Goal: Task Accomplishment & Management: Manage account settings

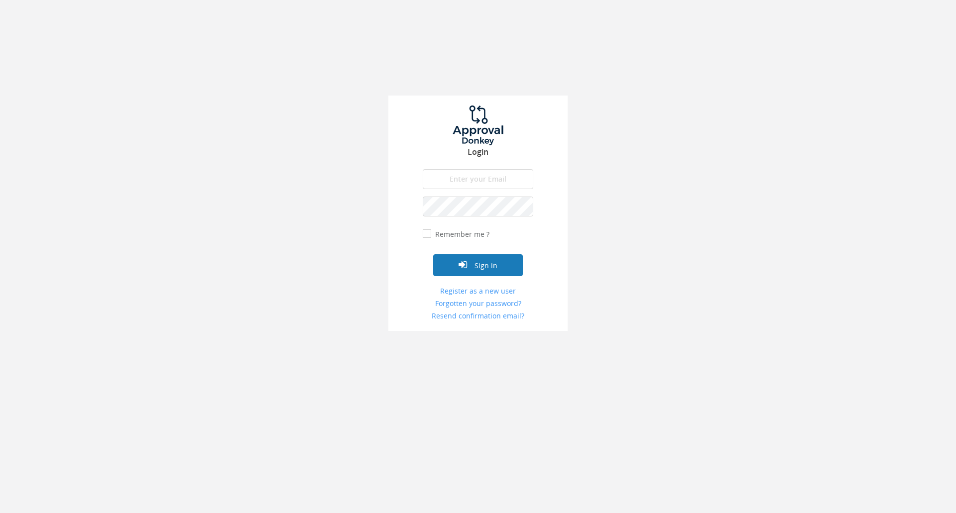
type input "[EMAIL_ADDRESS][DOMAIN_NAME]"
click at [505, 265] on button "Sign in" at bounding box center [478, 266] width 90 height 22
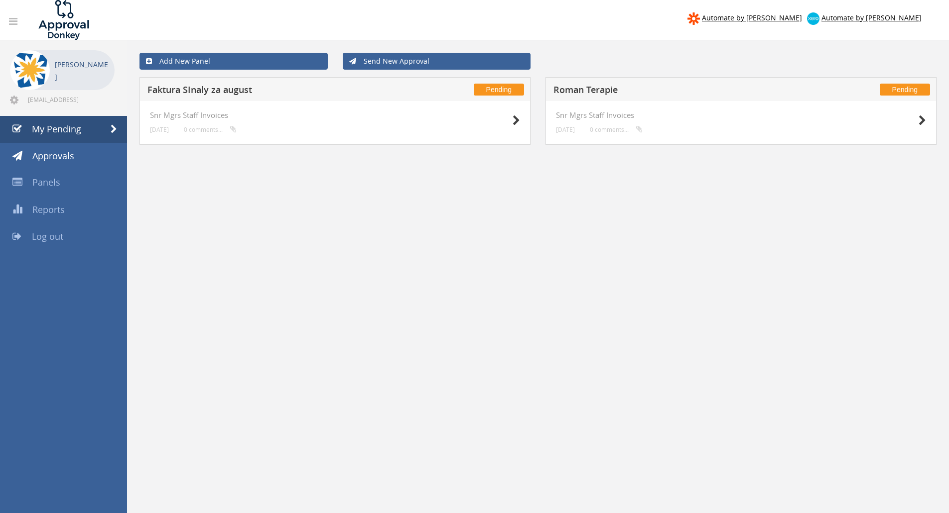
drag, startPoint x: 502, startPoint y: 263, endPoint x: 511, endPoint y: 258, distance: 10.3
drag, startPoint x: 511, startPoint y: 258, endPoint x: 526, endPoint y: 257, distance: 16.0
drag, startPoint x: 526, startPoint y: 257, endPoint x: 596, endPoint y: 257, distance: 69.7
drag, startPoint x: 596, startPoint y: 257, endPoint x: 490, endPoint y: 258, distance: 106.1
click at [494, 254] on div "Add New Panel Send New Approval Pending Faktura SInaly za august Snr Mgrs Staff…" at bounding box center [538, 339] width 822 height 598
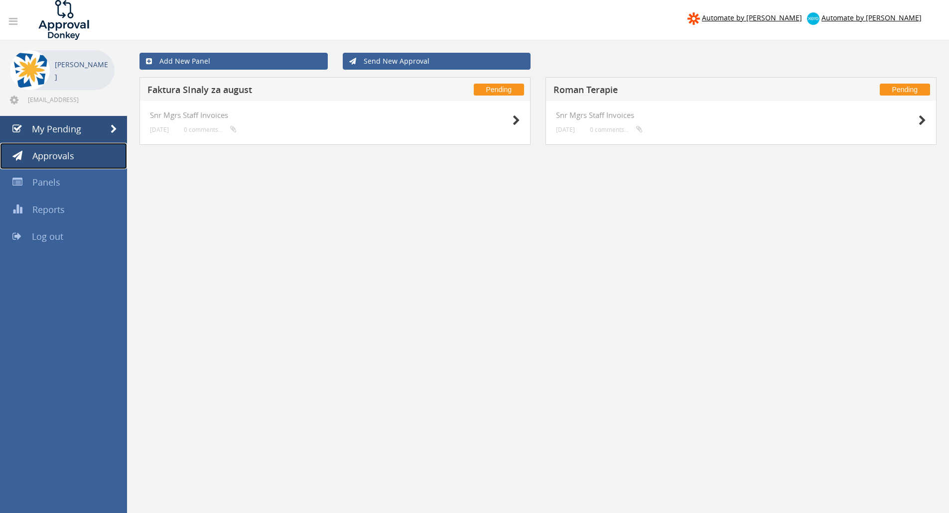
click at [66, 157] on span "Approvals" at bounding box center [53, 156] width 42 height 12
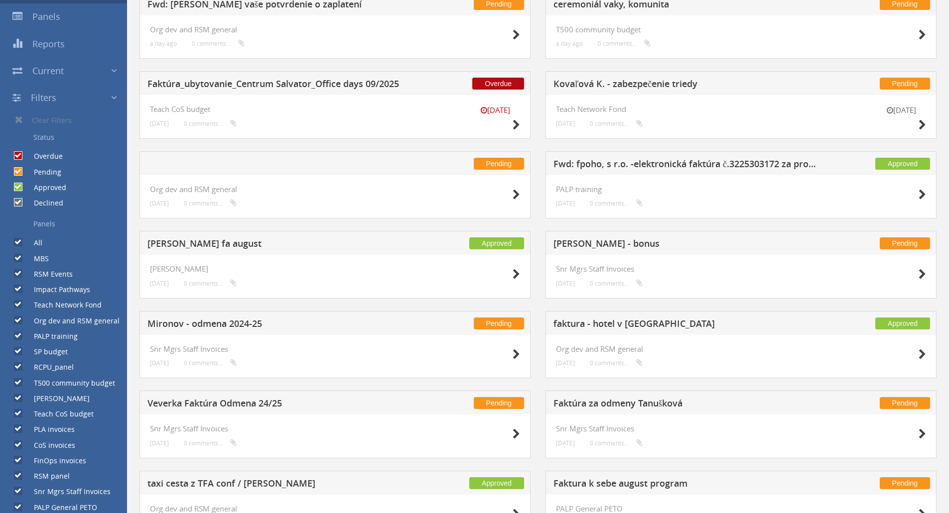
scroll to position [100, 0]
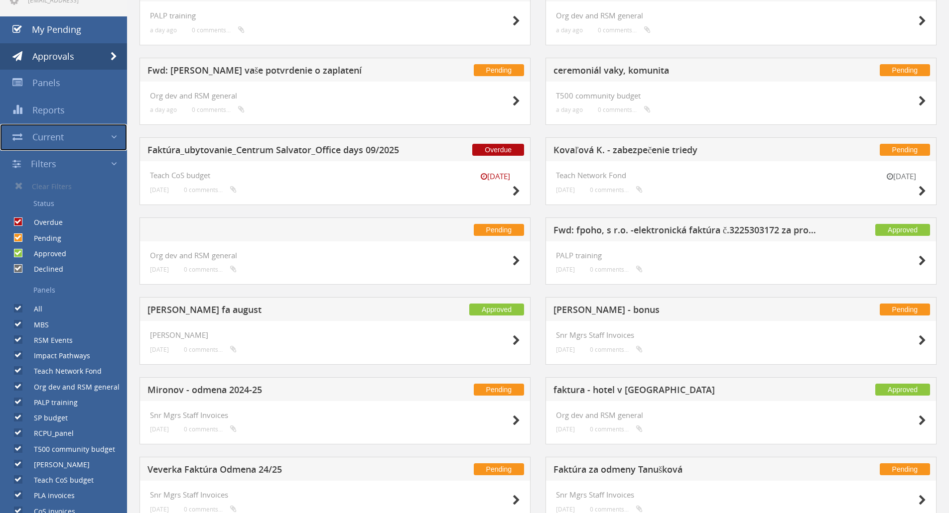
click at [75, 138] on link "Current" at bounding box center [63, 137] width 127 height 27
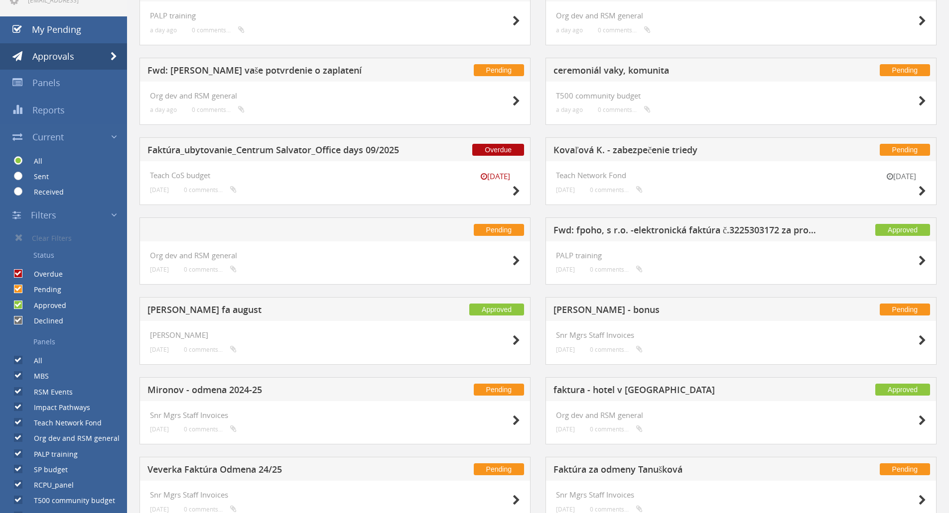
click at [63, 217] on link "Filters" at bounding box center [63, 215] width 127 height 27
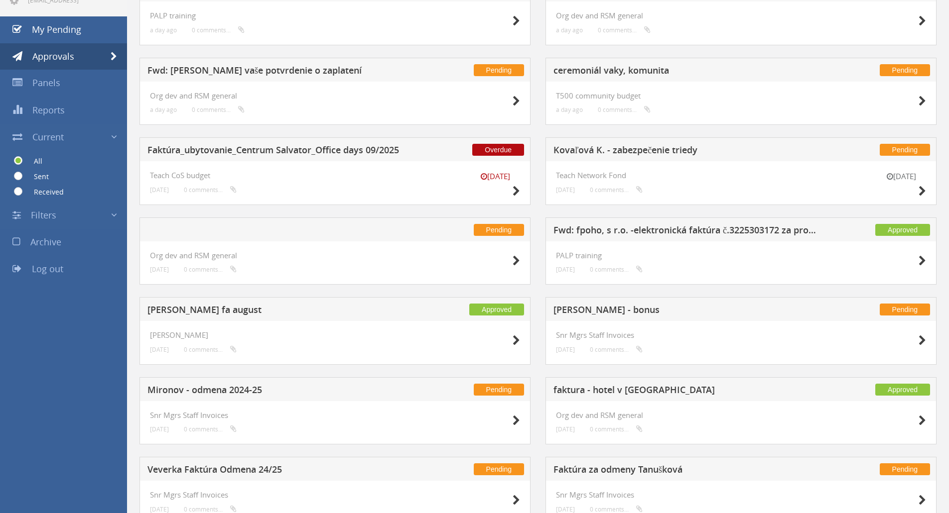
click at [63, 217] on link "Filters" at bounding box center [63, 215] width 127 height 27
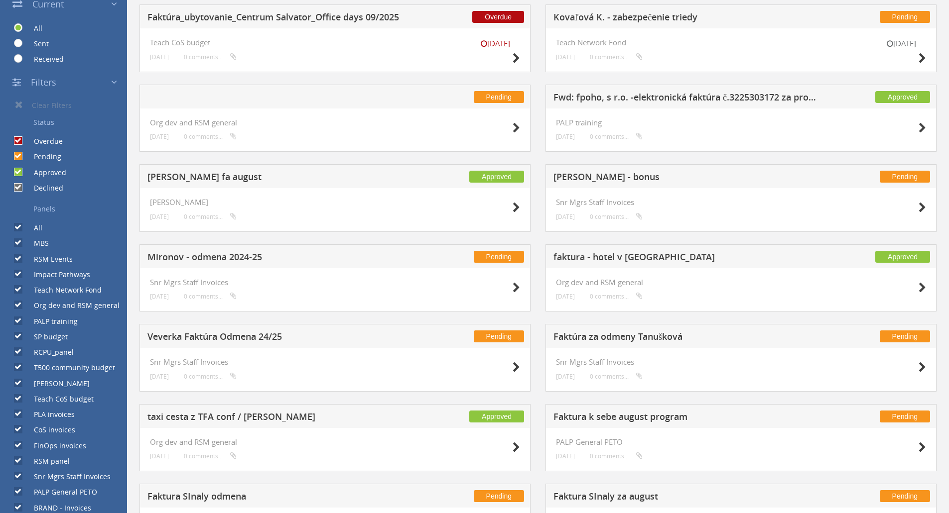
scroll to position [249, 0]
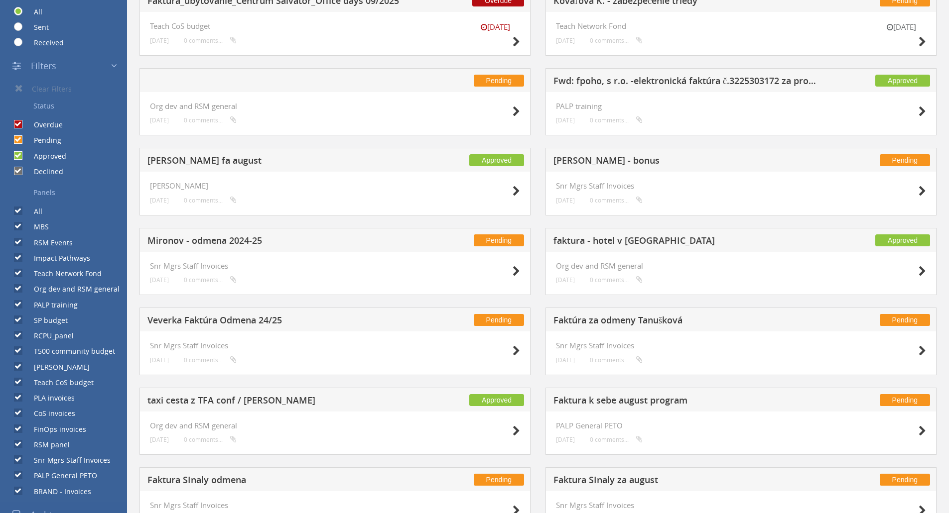
click at [19, 172] on input "Declined" at bounding box center [17, 171] width 6 height 6
checkbox input "false"
drag, startPoint x: 19, startPoint y: 143, endPoint x: 23, endPoint y: 130, distance: 13.1
click at [20, 140] on div "Pending" at bounding box center [30, 137] width 61 height 15
click at [18, 122] on input "Overdue" at bounding box center [17, 125] width 6 height 6
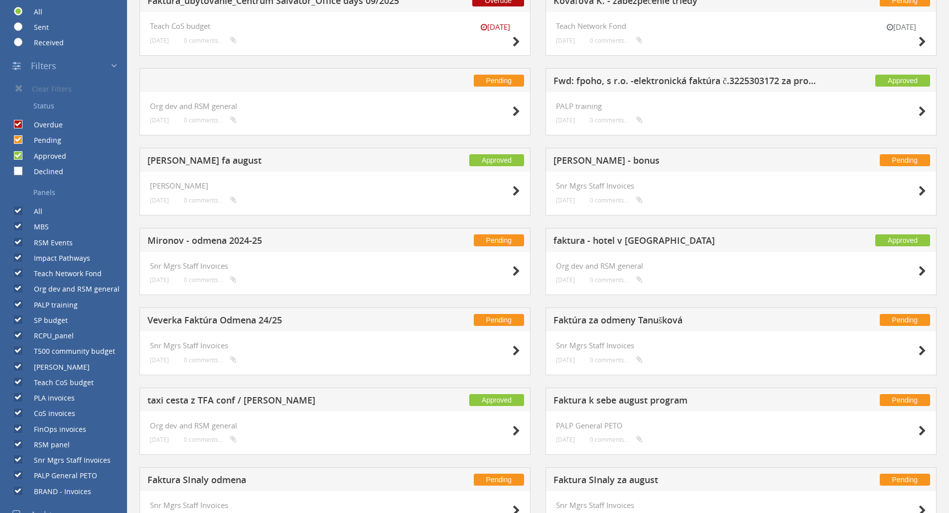
checkbox input "false"
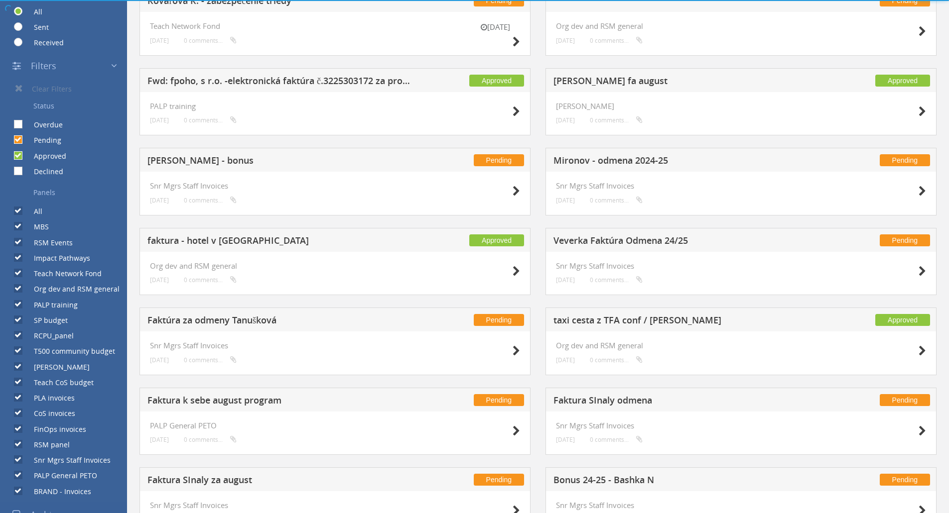
click at [19, 139] on input "Pending" at bounding box center [17, 140] width 6 height 6
checkbox input "false"
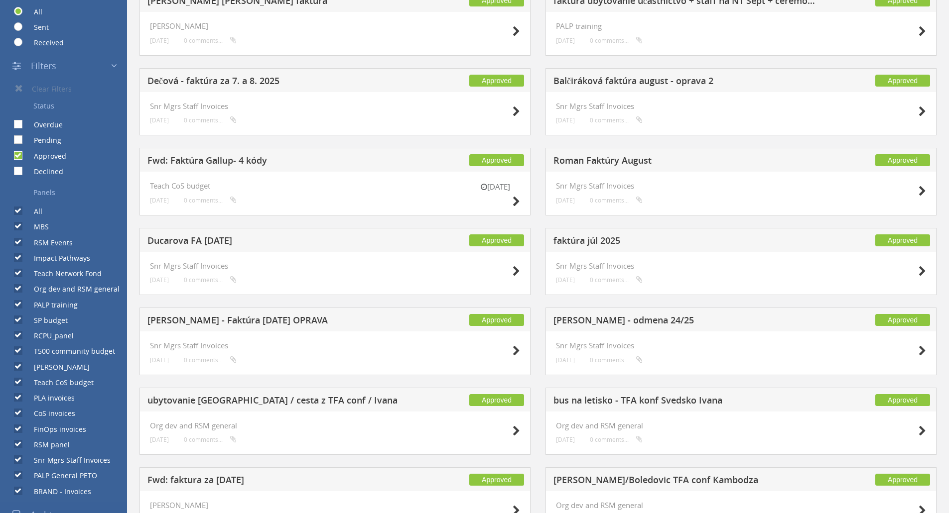
click at [17, 210] on input "All" at bounding box center [17, 211] width 6 height 6
click at [17, 211] on input "All" at bounding box center [17, 211] width 6 height 6
checkbox input "true"
click at [18, 227] on input "MBS" at bounding box center [17, 227] width 6 height 6
checkbox input "false"
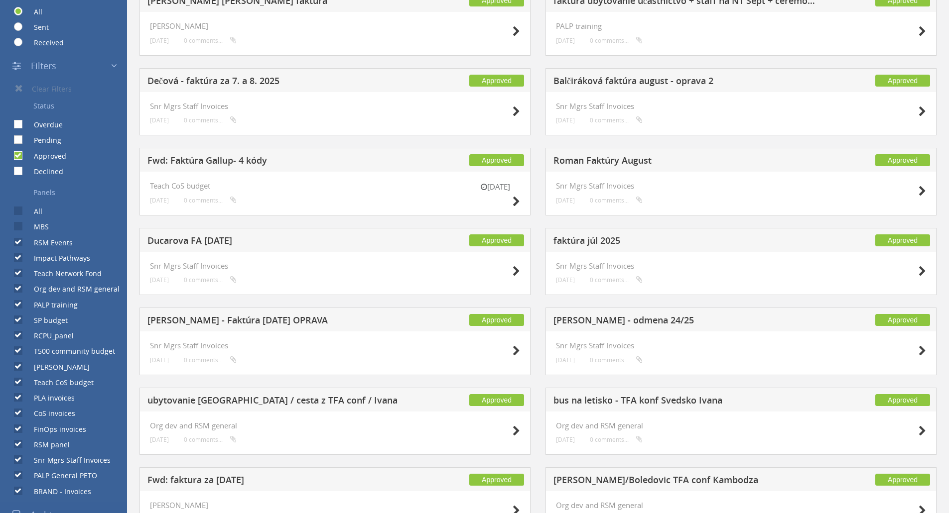
checkbox input "false"
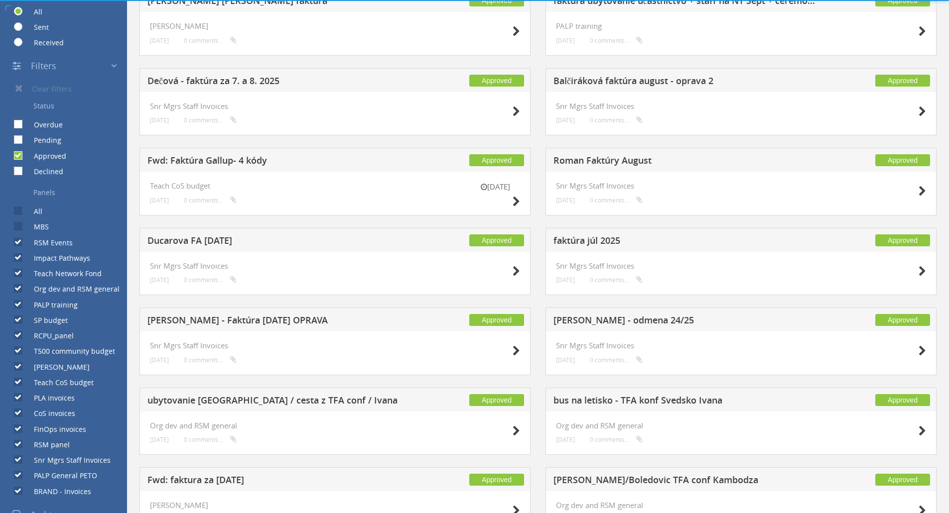
click at [18, 243] on input "RSM Events" at bounding box center [17, 242] width 6 height 6
checkbox input "false"
click at [20, 259] on input "Impact Pathways" at bounding box center [17, 258] width 6 height 6
checkbox input "false"
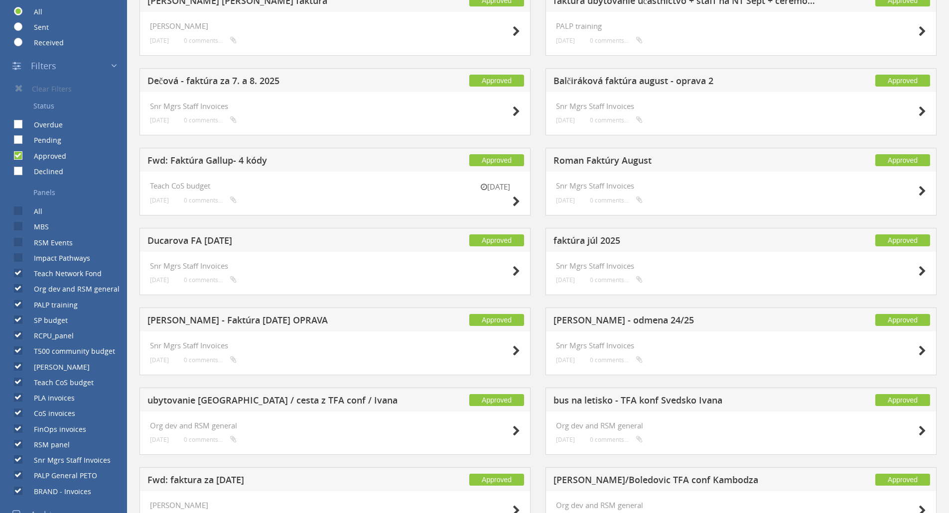
click at [24, 277] on label "Teach Network Fond" at bounding box center [63, 274] width 78 height 10
click at [17, 277] on input "Teach Network Fond" at bounding box center [17, 273] width 6 height 6
checkbox input "false"
click at [18, 307] on input "PALP training" at bounding box center [17, 304] width 6 height 6
checkbox input "false"
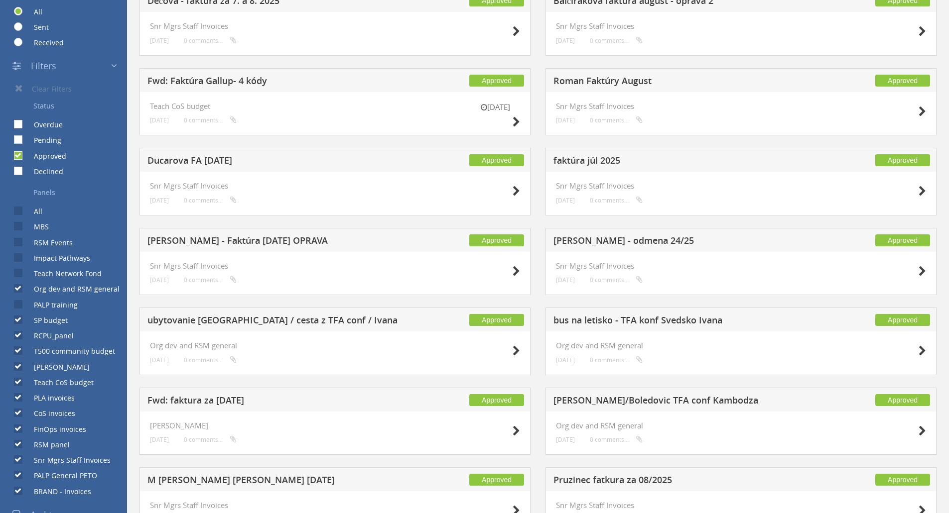
click at [18, 321] on input "SP budget" at bounding box center [17, 320] width 6 height 6
checkbox input "false"
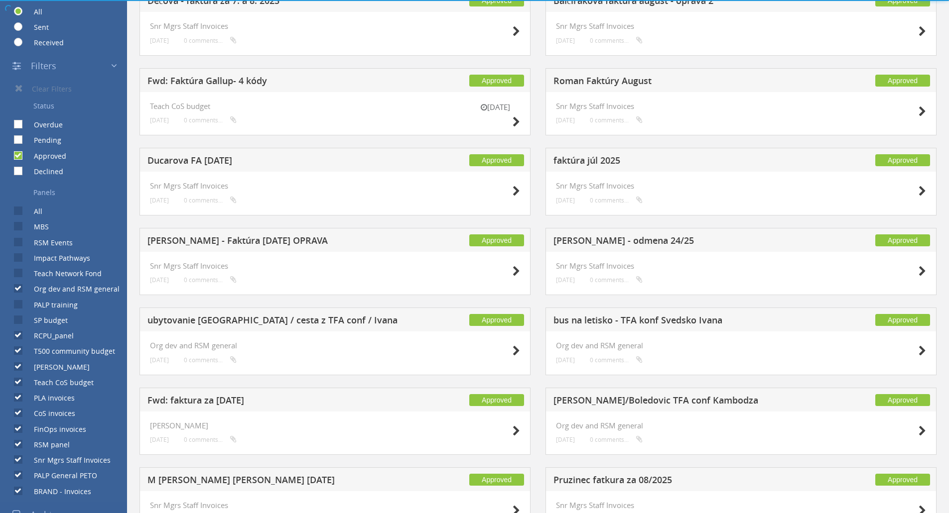
click at [18, 337] on input "RCPU_panel" at bounding box center [17, 336] width 6 height 6
checkbox input "false"
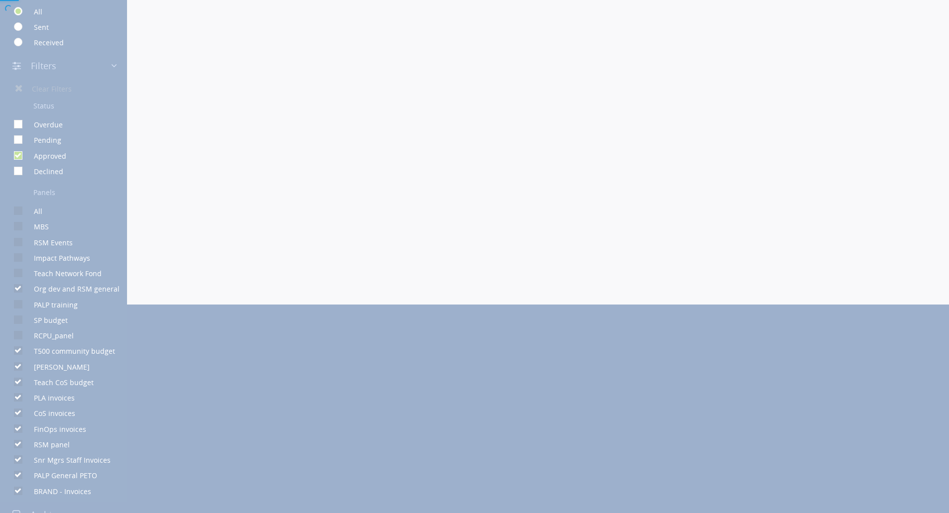
click at [21, 353] on div at bounding box center [474, 256] width 949 height 513
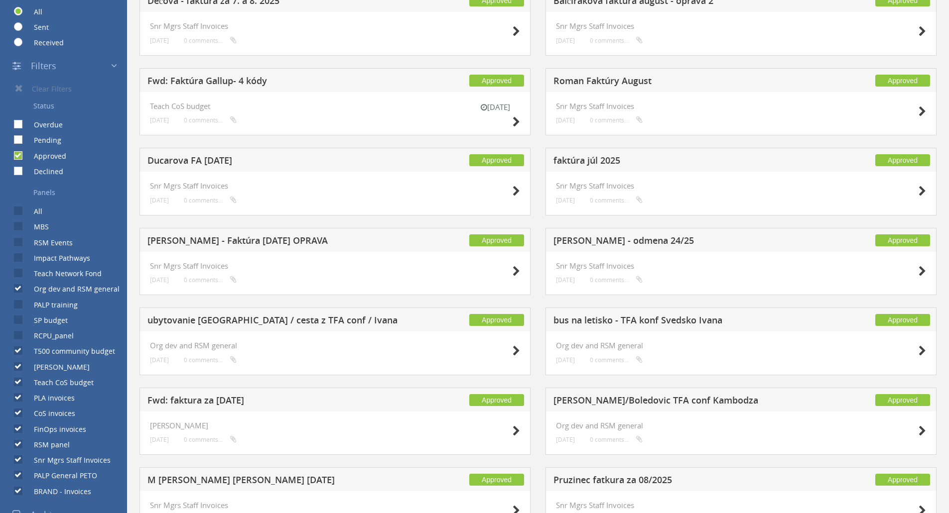
click at [24, 353] on label "T500 community budget" at bounding box center [69, 352] width 91 height 10
click at [20, 353] on input "T500 community budget" at bounding box center [17, 351] width 6 height 6
checkbox input "false"
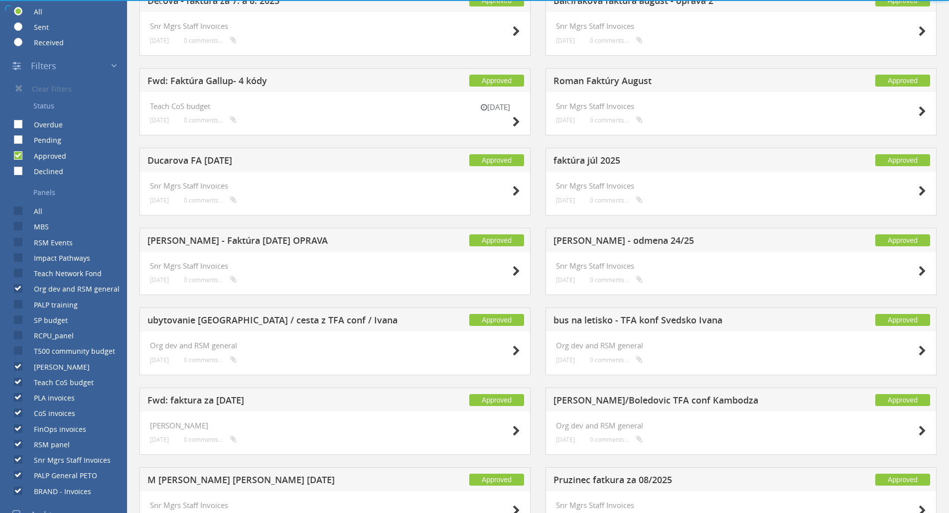
click at [19, 369] on input "[PERSON_NAME]" at bounding box center [17, 367] width 6 height 6
checkbox input "false"
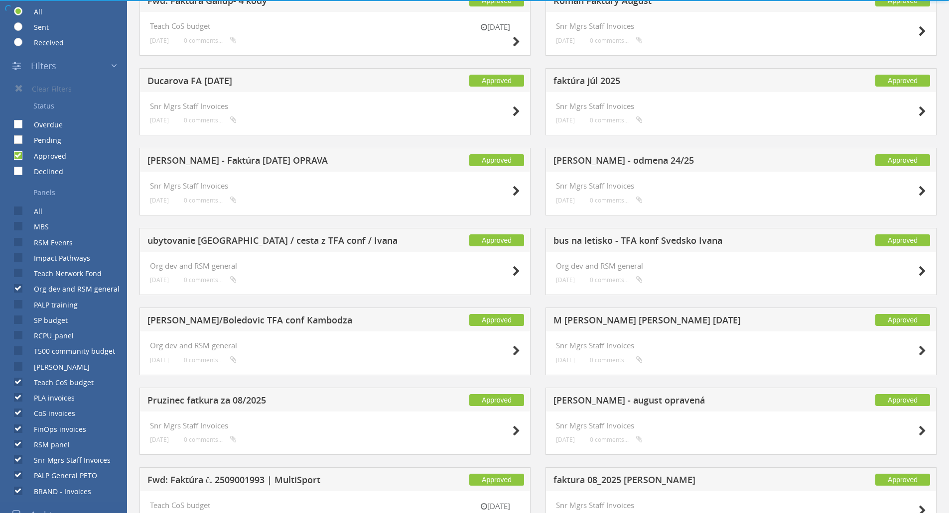
click at [16, 383] on input "Teach CoS budget" at bounding box center [17, 383] width 6 height 6
checkbox input "false"
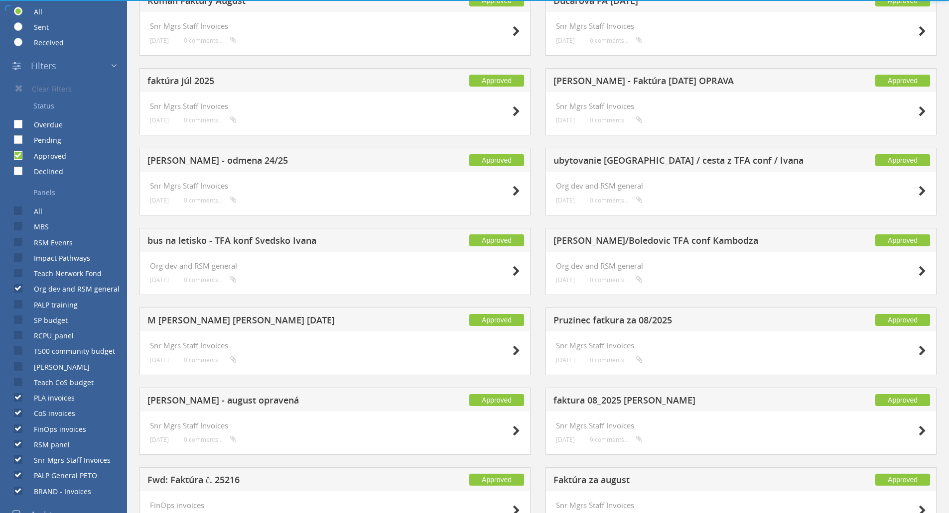
click at [18, 400] on input "PLA invoices" at bounding box center [17, 398] width 6 height 6
checkbox input "false"
click at [19, 414] on input "CoS invoices" at bounding box center [17, 413] width 6 height 6
checkbox input "false"
drag, startPoint x: 19, startPoint y: 432, endPoint x: 24, endPoint y: 439, distance: 8.6
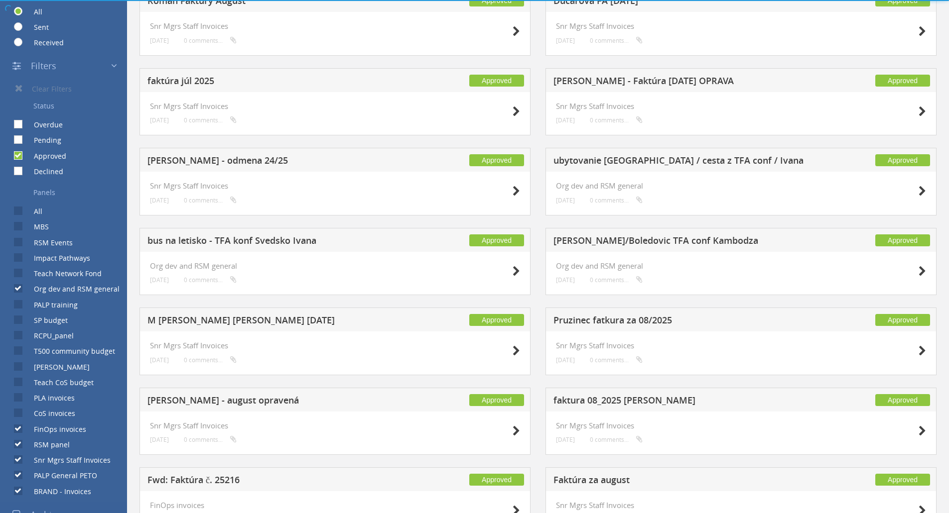
click at [19, 431] on input "FinOps invoices" at bounding box center [17, 429] width 6 height 6
checkbox input "false"
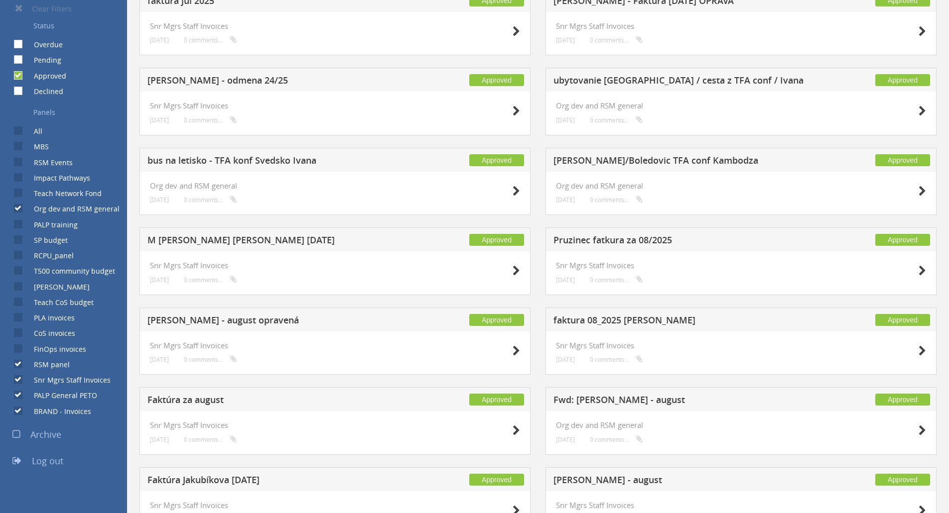
scroll to position [349, 0]
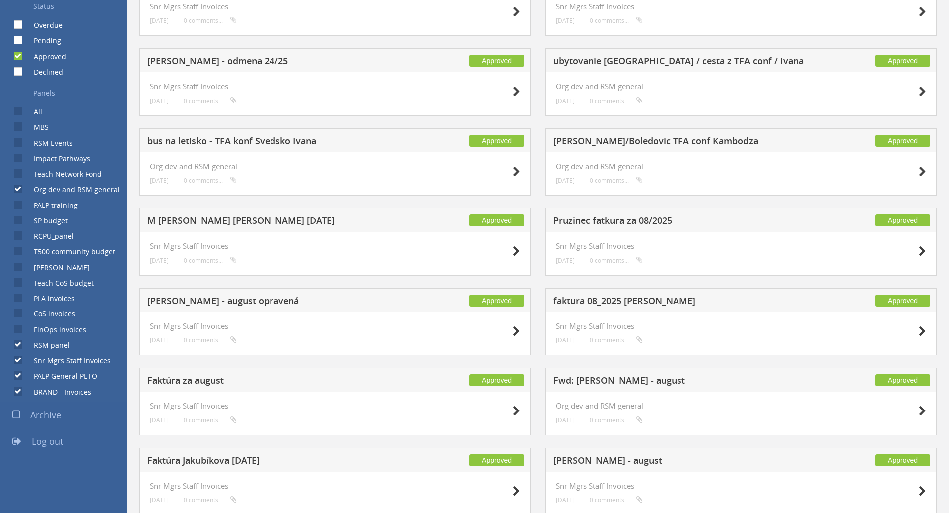
click at [15, 344] on input "RSM panel" at bounding box center [17, 345] width 6 height 6
checkbox input "false"
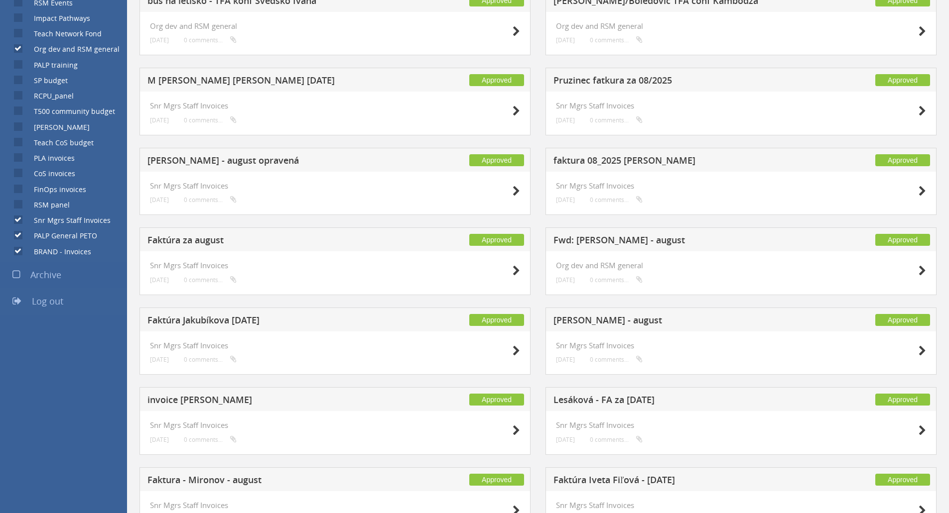
scroll to position [490, 0]
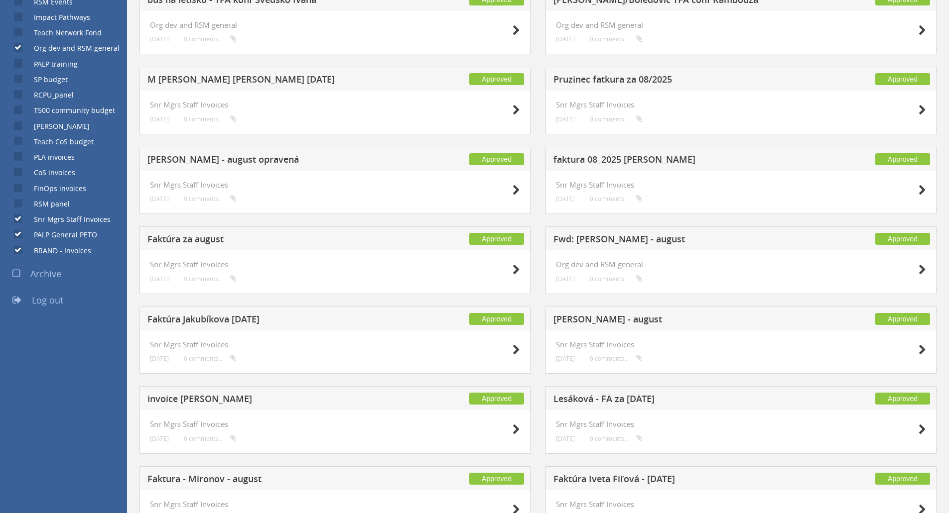
click at [15, 236] on input "PALP General PETO" at bounding box center [17, 235] width 6 height 6
checkbox input "false"
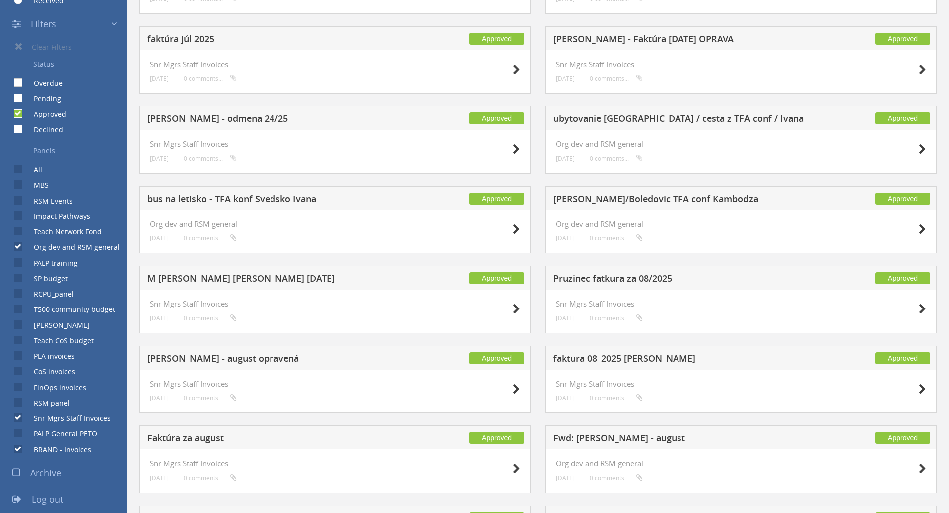
click at [19, 417] on input "Snr Mgrs Staff Invoices" at bounding box center [17, 418] width 6 height 6
checkbox input "false"
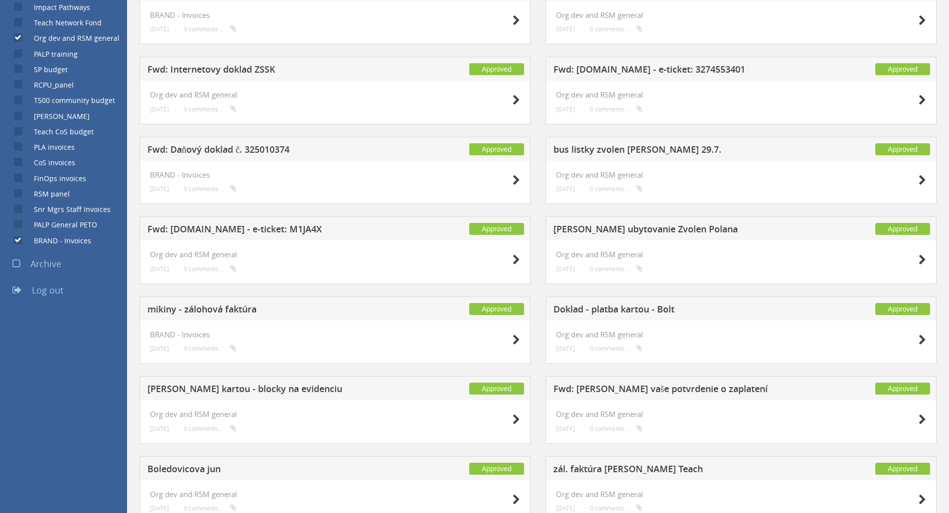
scroll to position [424, 0]
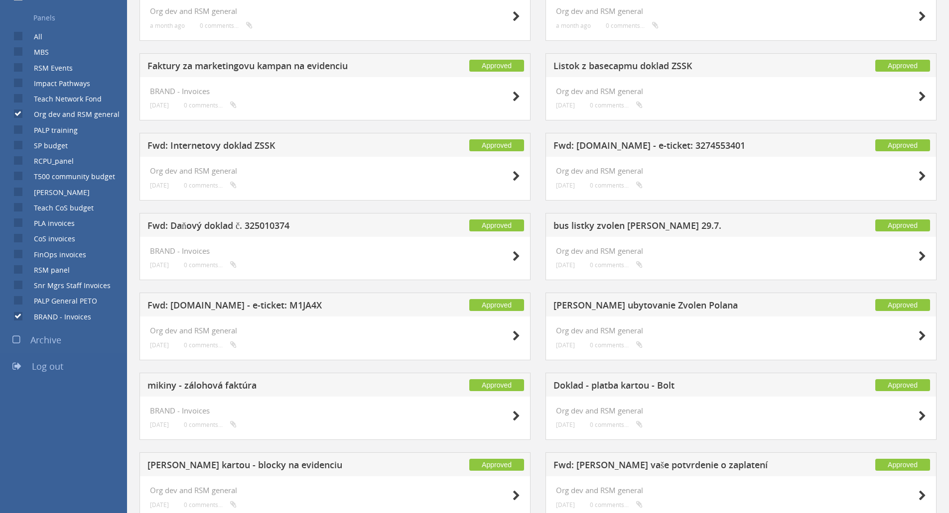
click at [50, 342] on span "Archive" at bounding box center [45, 340] width 31 height 12
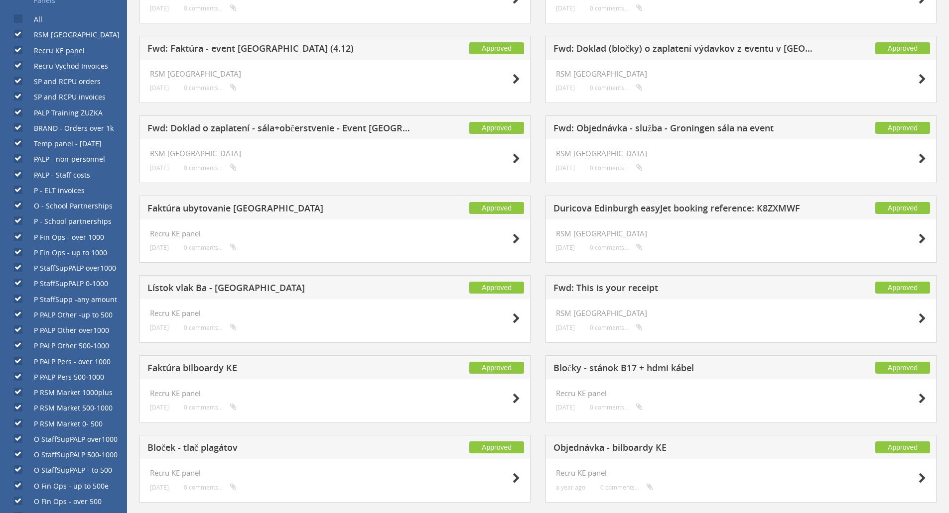
scroll to position [428, 0]
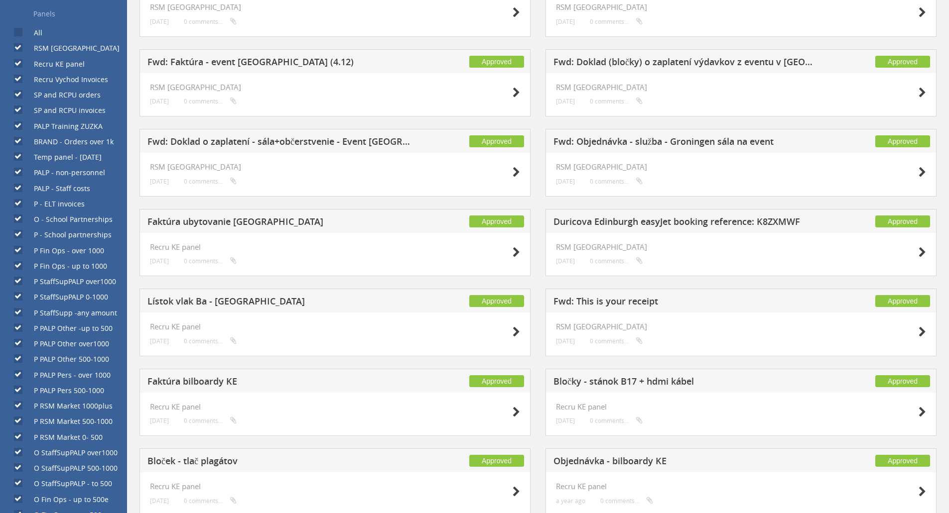
drag, startPoint x: 17, startPoint y: 44, endPoint x: 17, endPoint y: 60, distance: 15.9
click at [16, 49] on div "RSM [GEOGRAPHIC_DATA]" at bounding box center [60, 45] width 120 height 15
click at [24, 63] on label "Recru KE panel" at bounding box center [54, 64] width 61 height 10
click at [20, 63] on input "Recru KE panel" at bounding box center [17, 63] width 6 height 6
checkbox input "false"
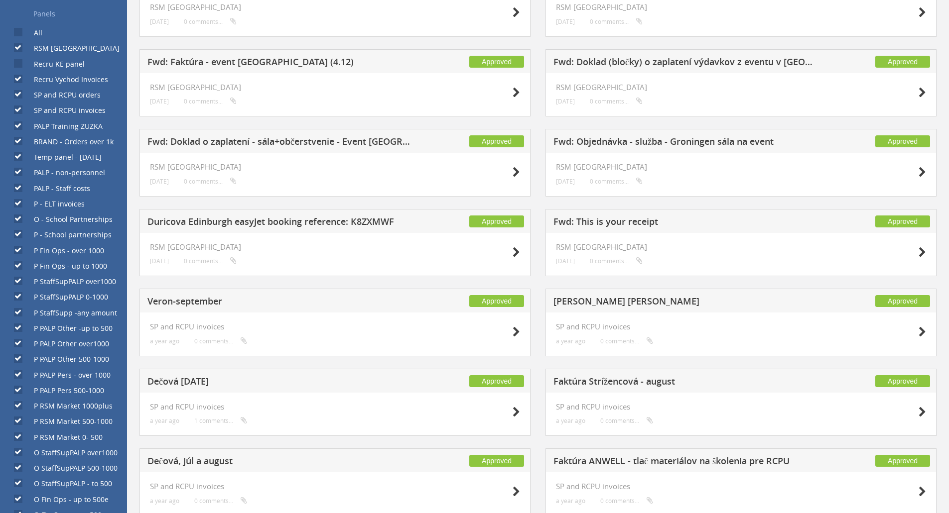
click at [20, 76] on input "Recru Vychod Invoices" at bounding box center [17, 79] width 6 height 6
checkbox input "false"
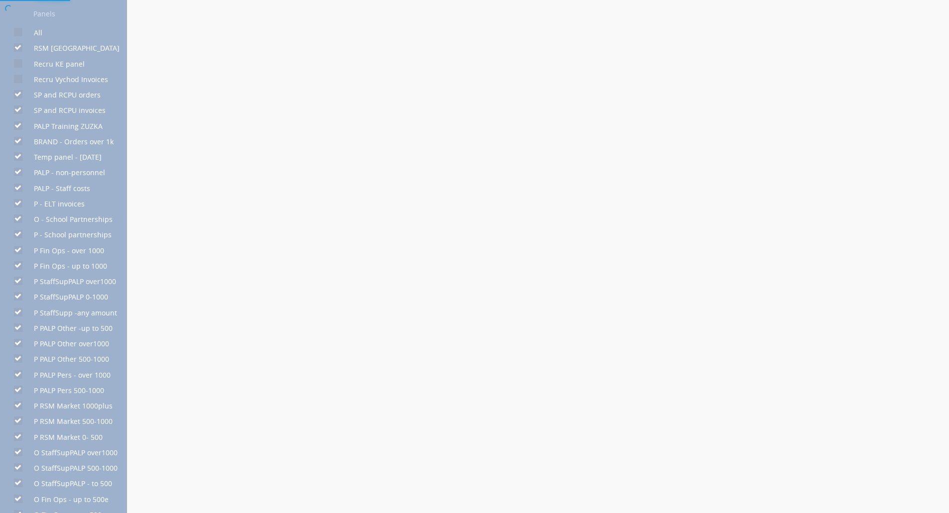
click at [16, 95] on div at bounding box center [474, 256] width 949 height 513
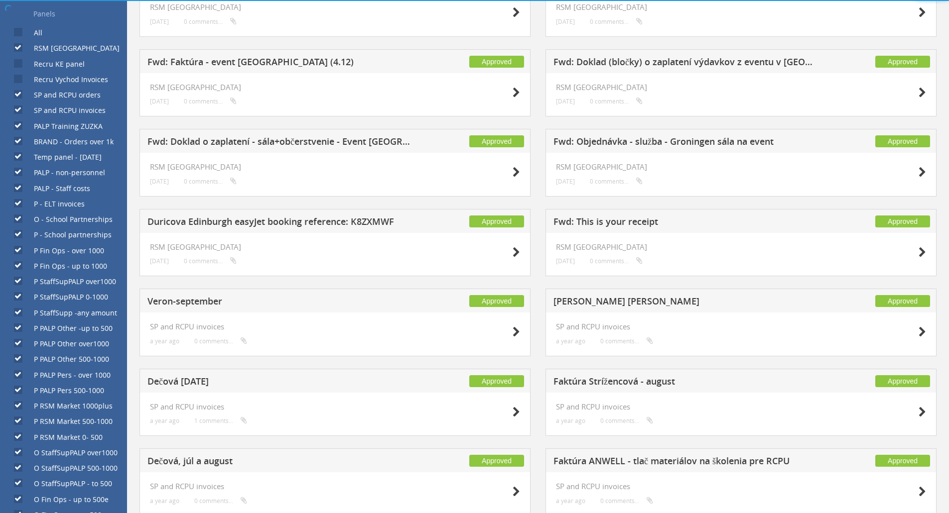
click at [16, 95] on input "SP and RCPU orders" at bounding box center [17, 95] width 6 height 6
checkbox input "false"
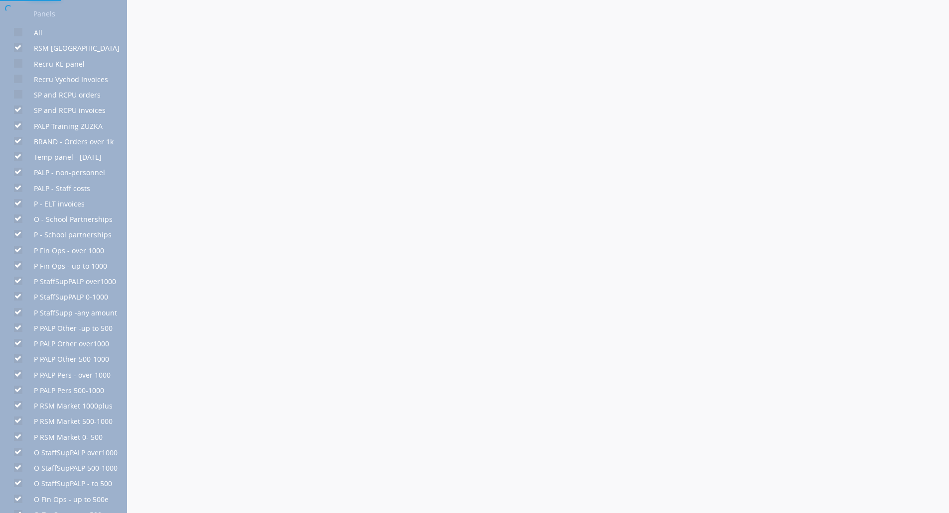
click at [16, 111] on div at bounding box center [474, 256] width 949 height 513
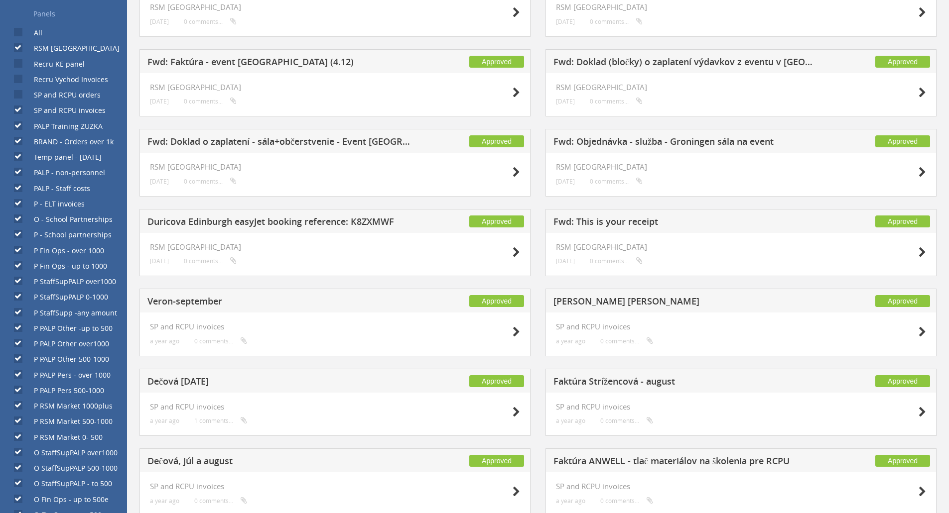
click at [16, 111] on input "SP and RCPU invoices" at bounding box center [17, 110] width 6 height 6
checkbox input "false"
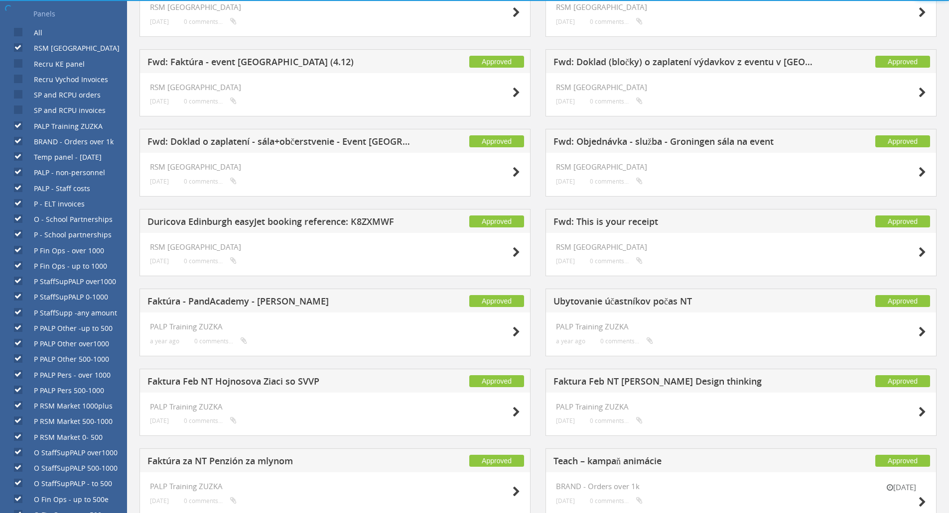
click at [24, 126] on label "PALP Training ZUZKA" at bounding box center [63, 127] width 79 height 10
click at [20, 126] on input "PALP Training ZUZKA" at bounding box center [17, 126] width 6 height 6
checkbox input "false"
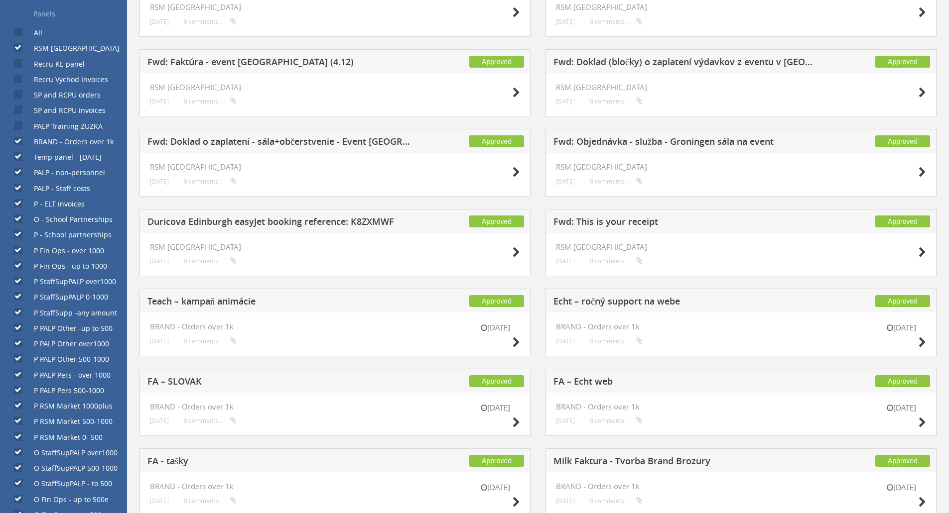
click at [16, 158] on input "Temp panel - [DATE]" at bounding box center [17, 157] width 6 height 6
checkbox input "false"
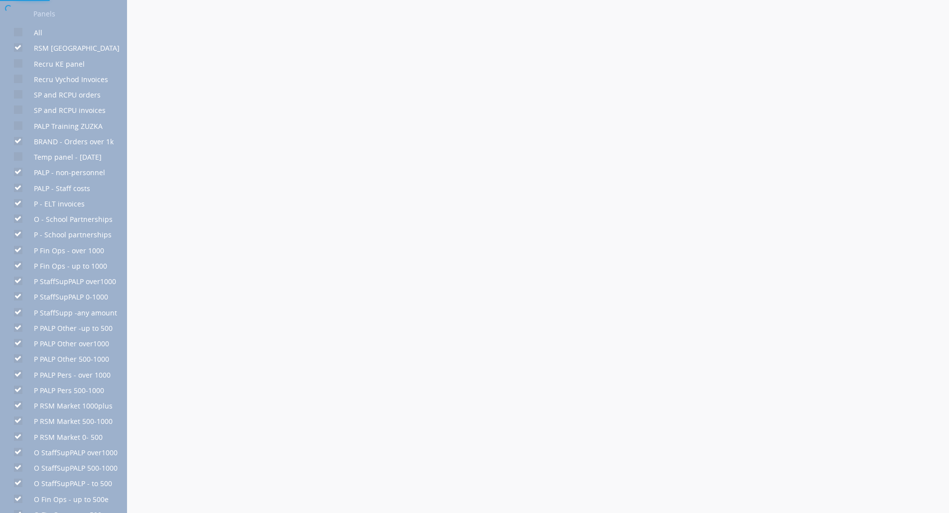
click at [16, 174] on div at bounding box center [474, 256] width 949 height 513
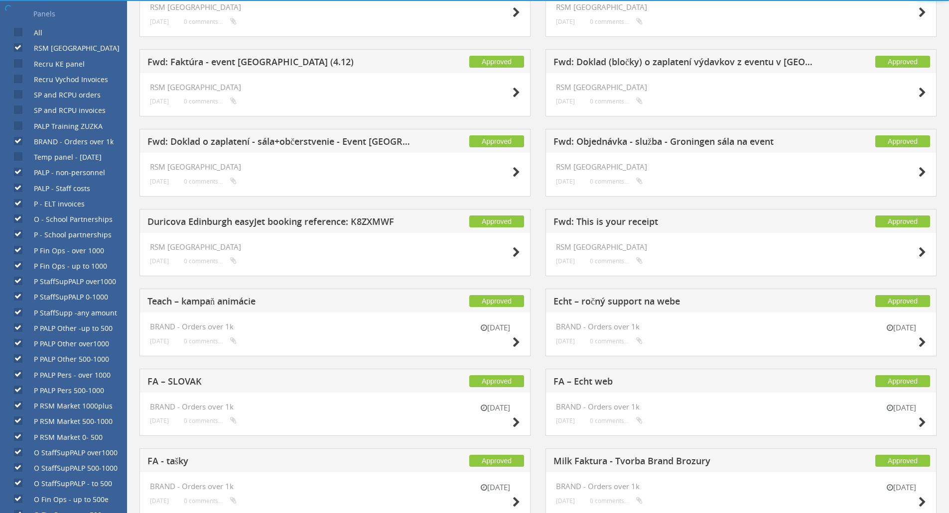
click at [16, 191] on input "PALP - Staff costs" at bounding box center [17, 188] width 6 height 6
checkbox input "false"
drag, startPoint x: 19, startPoint y: 208, endPoint x: 16, endPoint y: 213, distance: 5.1
click at [19, 207] on div "P - ELT invoices" at bounding box center [42, 201] width 85 height 15
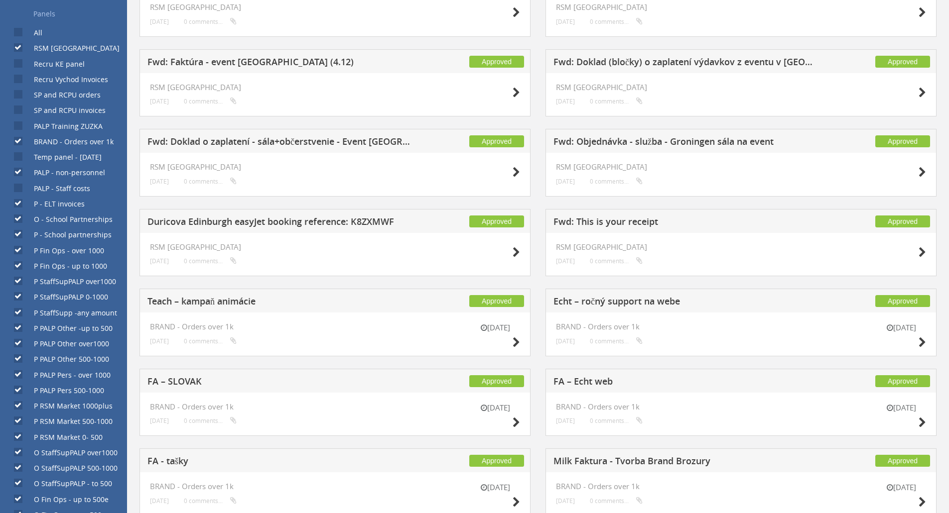
drag, startPoint x: 15, startPoint y: 219, endPoint x: 12, endPoint y: 245, distance: 26.6
click at [16, 219] on input "O - School Partnerships" at bounding box center [17, 219] width 6 height 6
checkbox input "false"
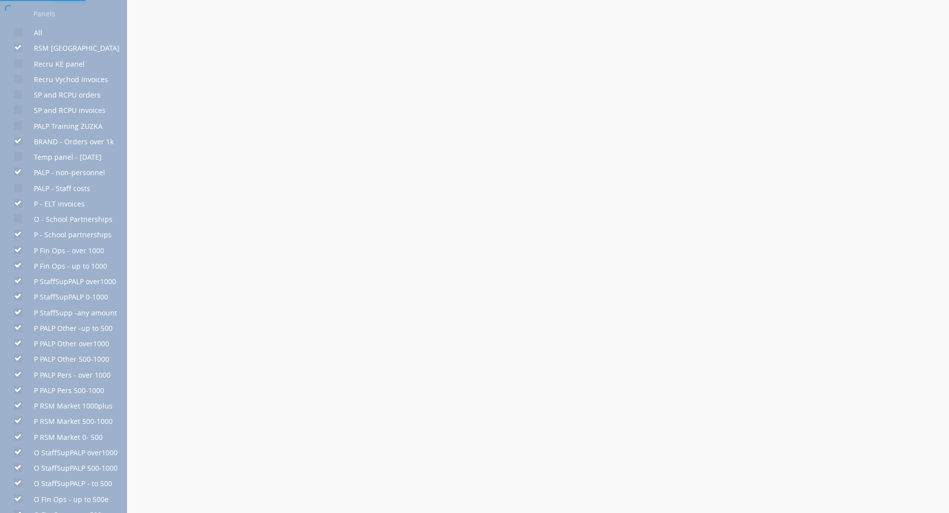
click at [19, 238] on div at bounding box center [474, 256] width 949 height 513
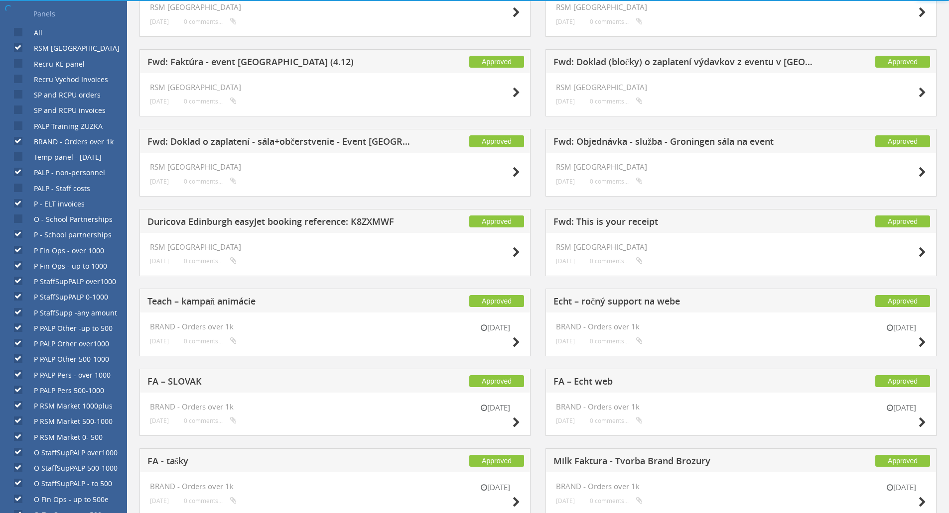
click at [17, 250] on input "P Fin Ops - over 1000" at bounding box center [17, 250] width 6 height 6
checkbox input "false"
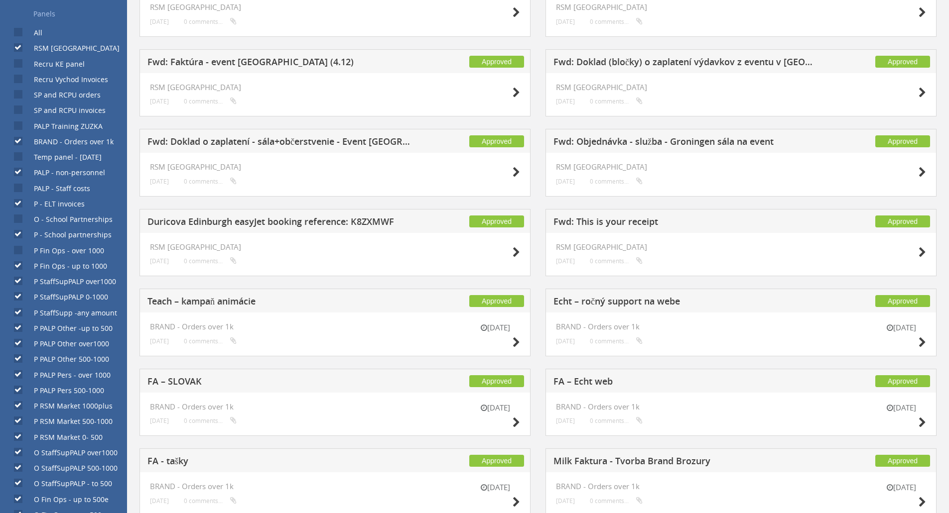
click at [18, 264] on input "P Fin Ops - up to 1000" at bounding box center [17, 266] width 6 height 6
checkbox input "false"
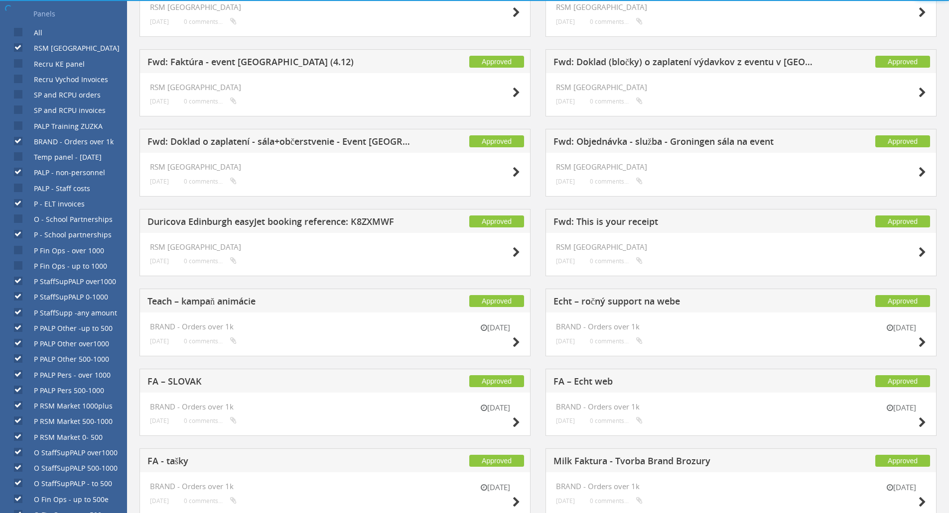
click at [19, 281] on input "P StaffSupPALP over1000" at bounding box center [17, 281] width 6 height 6
checkbox input "false"
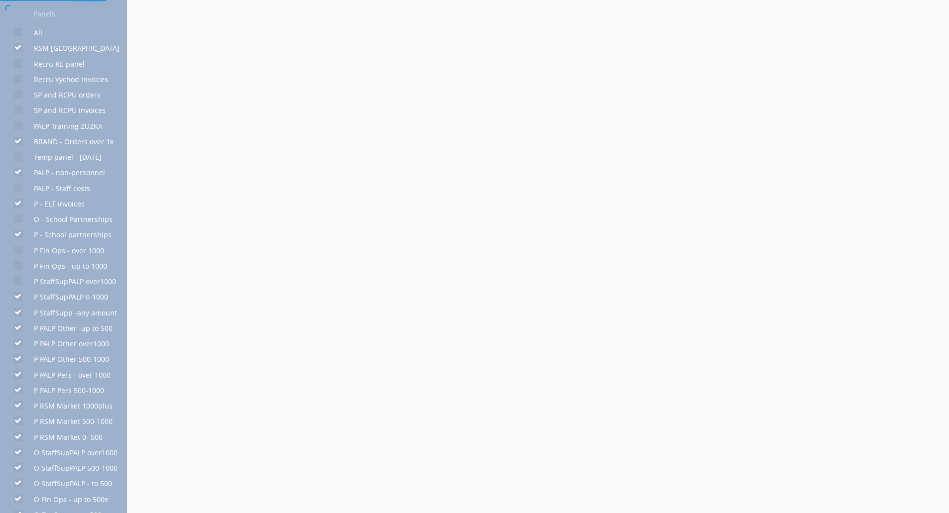
click at [21, 297] on div at bounding box center [474, 256] width 949 height 513
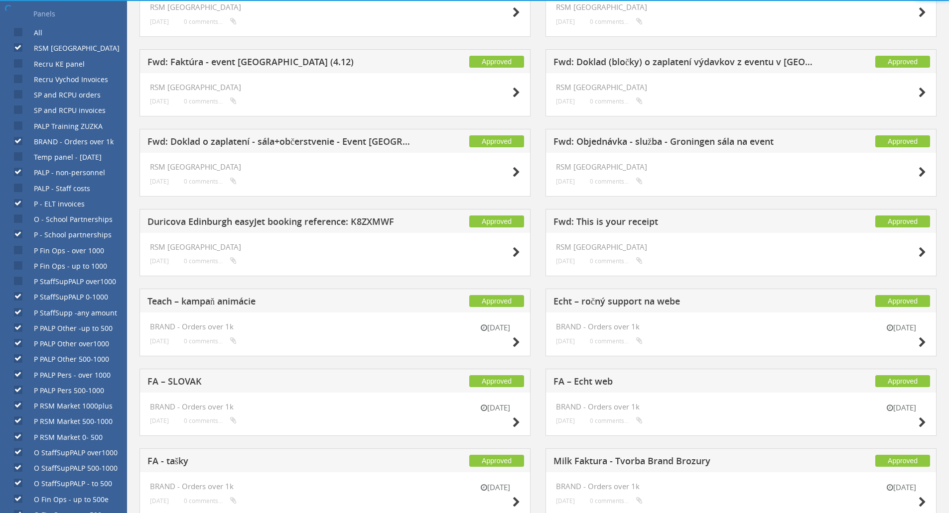
click at [19, 297] on input "P StaffSupPALP 0-1000" at bounding box center [17, 297] width 6 height 6
checkbox input "false"
click at [20, 313] on input "P StaffSupp -any amount" at bounding box center [17, 312] width 6 height 6
checkbox input "false"
click at [19, 327] on input "P PALP Other -up to 500" at bounding box center [17, 328] width 6 height 6
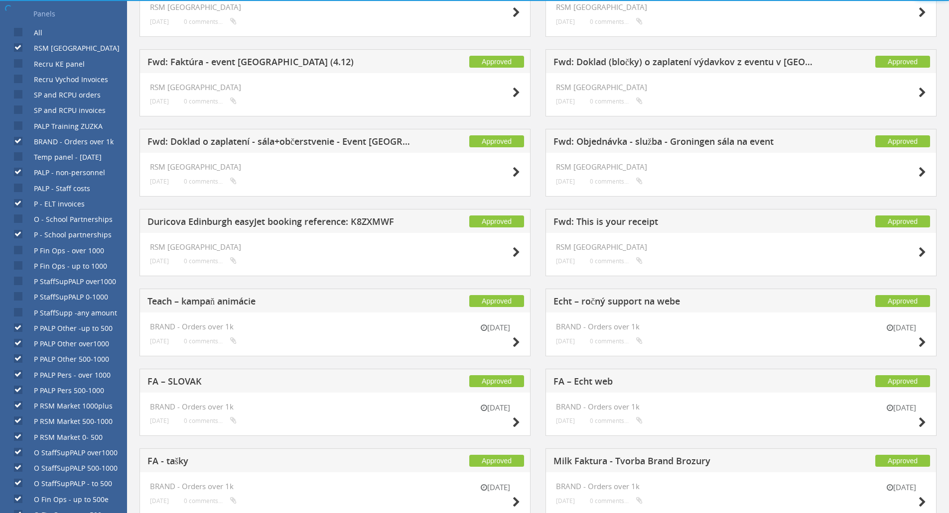
checkbox input "false"
click at [17, 343] on input "P PALP Other over1000" at bounding box center [17, 344] width 6 height 6
checkbox input "false"
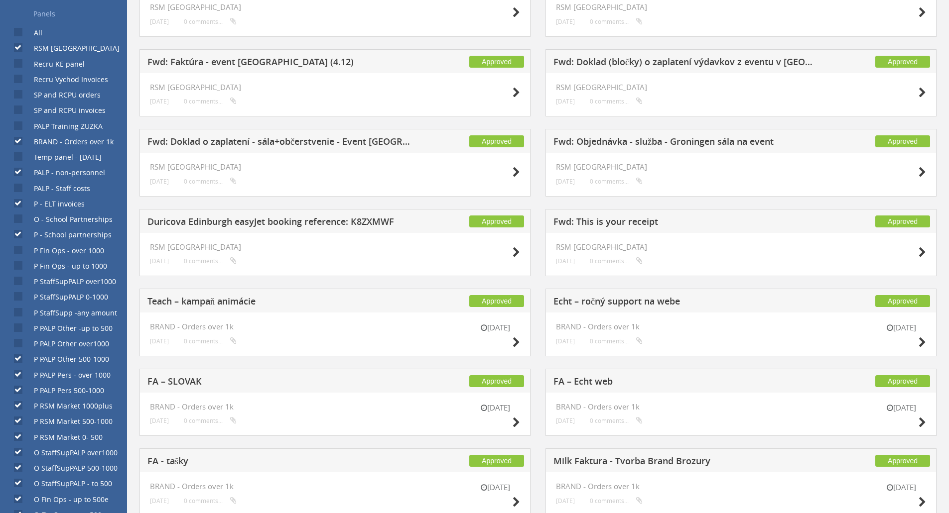
click at [18, 361] on input "P PALP Other 500-1000" at bounding box center [17, 359] width 6 height 6
checkbox input "false"
click at [18, 375] on input "P PALP Pers - over 1000" at bounding box center [17, 375] width 6 height 6
checkbox input "false"
click at [16, 390] on input "P PALP Pers 500-1000" at bounding box center [17, 390] width 6 height 6
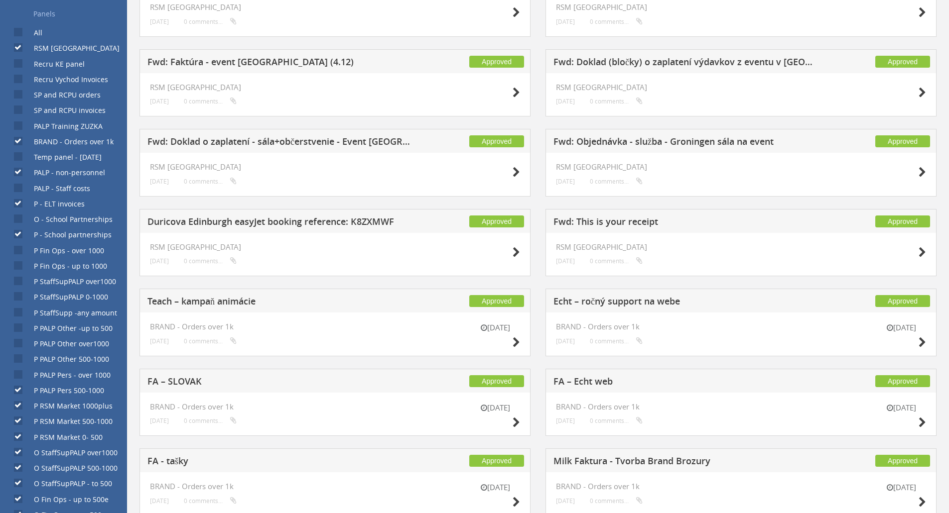
checkbox input "false"
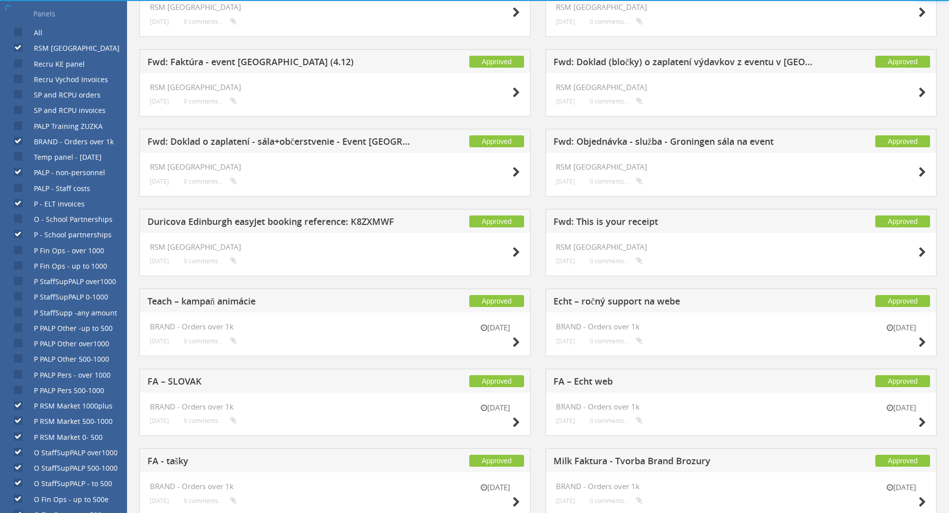
click at [19, 406] on input "P RSM Market 1000plus" at bounding box center [17, 406] width 6 height 6
checkbox input "false"
click at [18, 421] on input "P RSM Market 500-1000" at bounding box center [17, 421] width 6 height 6
checkbox input "false"
click at [24, 441] on label "P RSM Market 0- 500" at bounding box center [63, 438] width 79 height 10
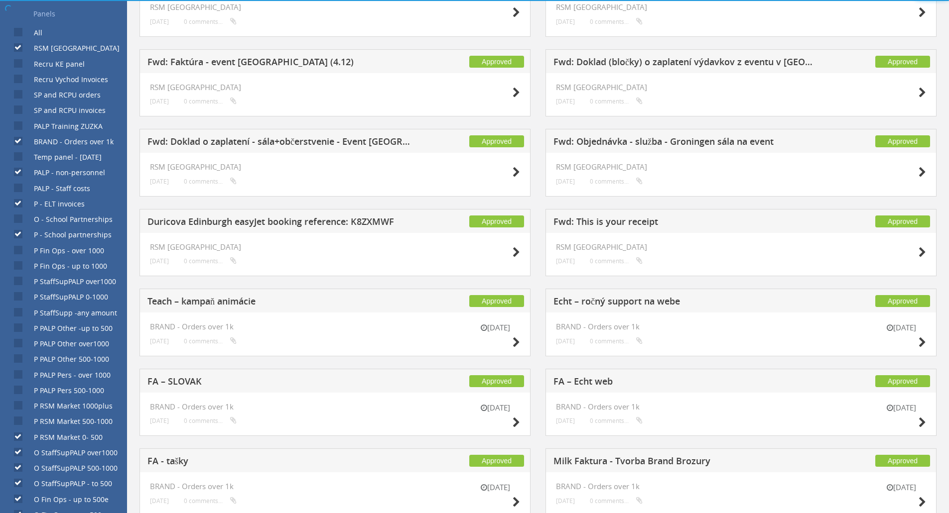
click at [17, 440] on input "P RSM Market 0- 500" at bounding box center [17, 437] width 6 height 6
checkbox input "false"
click at [17, 453] on input "O StaffSupPALP over1000" at bounding box center [17, 453] width 6 height 6
checkbox input "false"
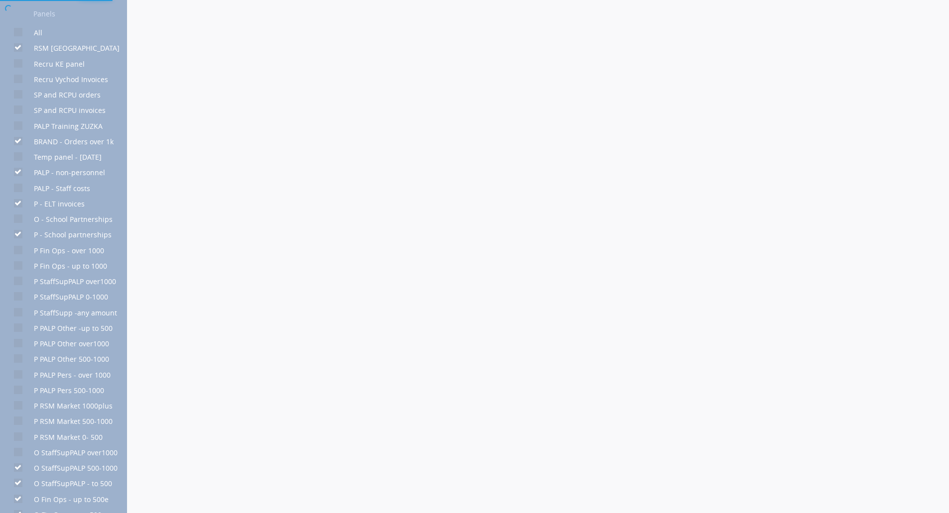
click at [15, 471] on div at bounding box center [474, 256] width 949 height 513
click at [17, 469] on div at bounding box center [474, 256] width 949 height 513
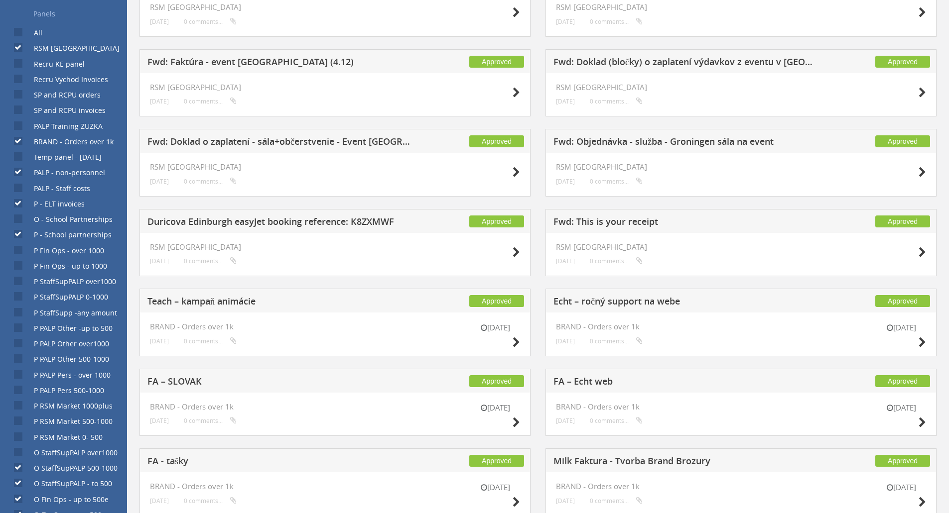
click at [18, 469] on input "O StaffSupPALP 500-1000" at bounding box center [17, 468] width 6 height 6
checkbox input "false"
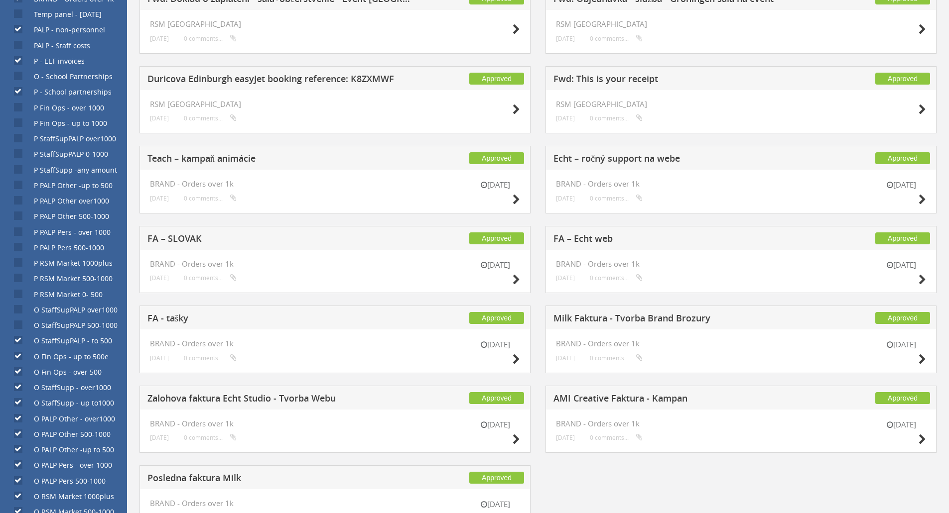
scroll to position [627, 0]
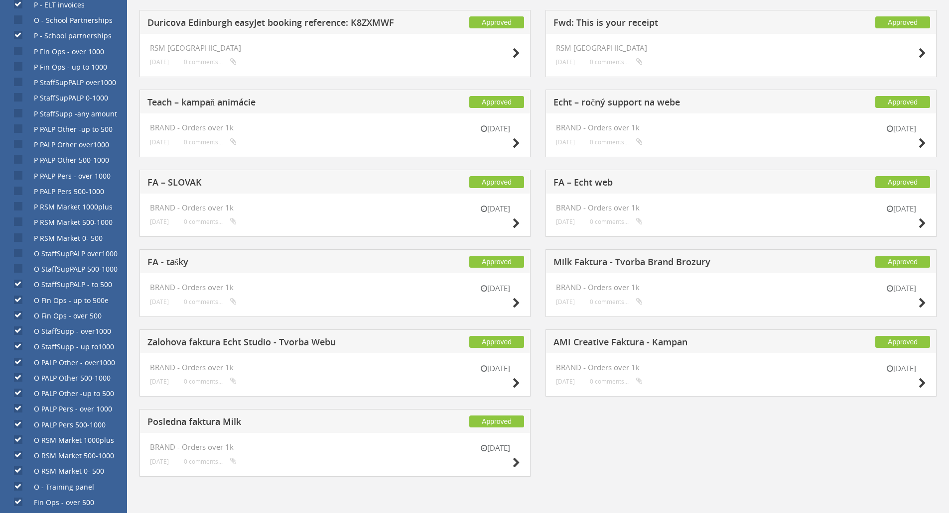
click at [17, 470] on input "O RSM Market 0- 500" at bounding box center [17, 471] width 6 height 6
checkbox input "false"
click at [17, 457] on input "O RSM Market 500-1000" at bounding box center [17, 456] width 6 height 6
checkbox input "false"
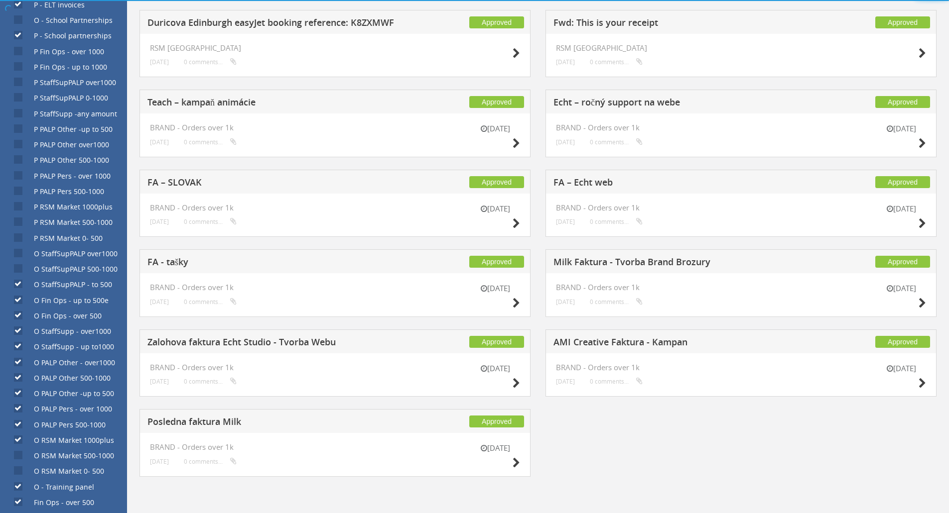
click at [19, 445] on div "O RSM Market 1000plus" at bounding box center [57, 437] width 114 height 15
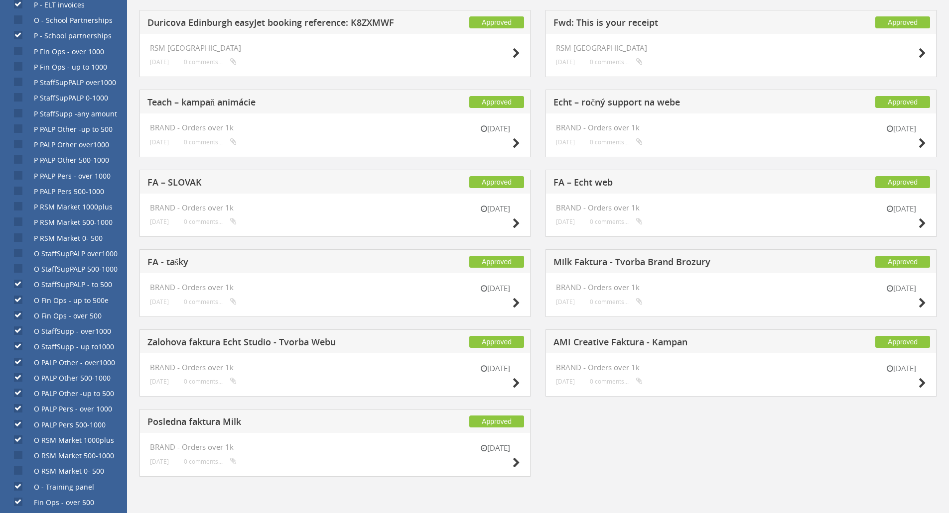
click at [17, 440] on input "O RSM Market 1000plus" at bounding box center [17, 440] width 6 height 6
checkbox input "false"
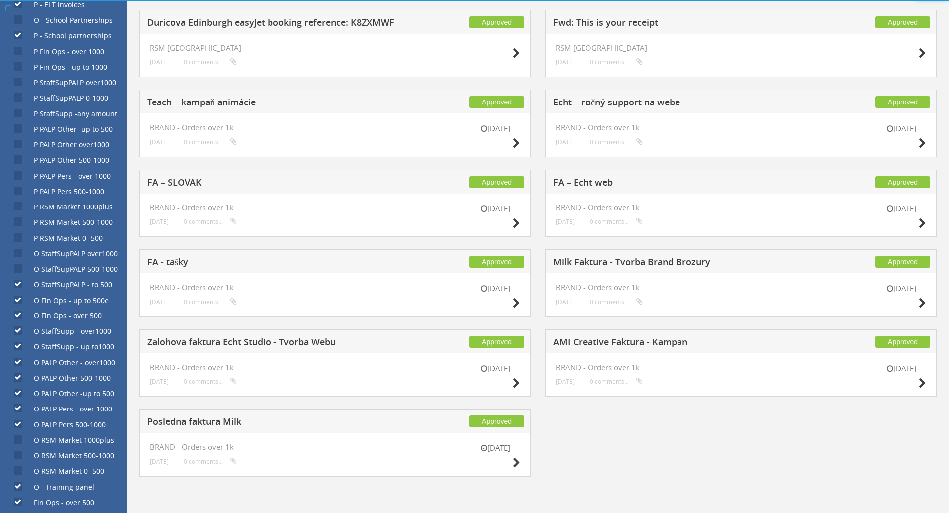
click at [24, 428] on label "O PALP Pers 500-1000" at bounding box center [65, 425] width 82 height 10
click at [20, 428] on input "O PALP Pers 500-1000" at bounding box center [17, 424] width 6 height 6
checkbox input "false"
click at [18, 412] on input "O PALP Pers - over 1000" at bounding box center [17, 409] width 6 height 6
checkbox input "false"
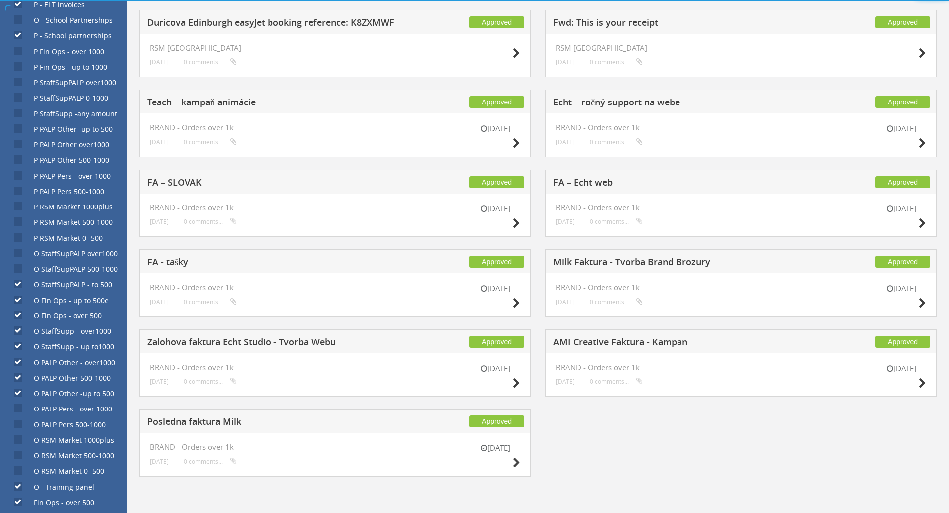
click at [16, 396] on input "O PALP Other -up to 500" at bounding box center [17, 393] width 6 height 6
checkbox input "false"
drag, startPoint x: 17, startPoint y: 377, endPoint x: 19, endPoint y: 371, distance: 5.7
click at [18, 377] on input "O PALP Other 500-1000" at bounding box center [17, 378] width 6 height 6
checkbox input "false"
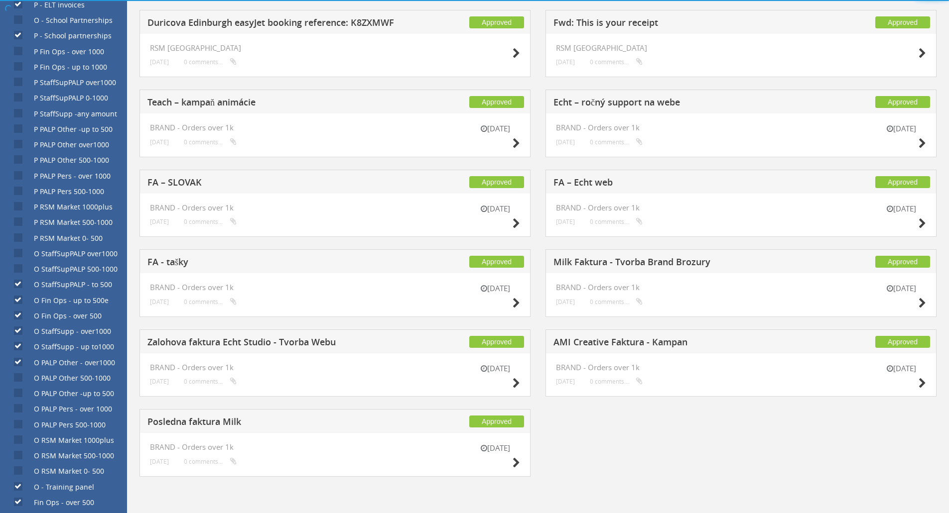
click at [16, 364] on input "O PALP Other - over1000" at bounding box center [17, 362] width 6 height 6
checkbox input "false"
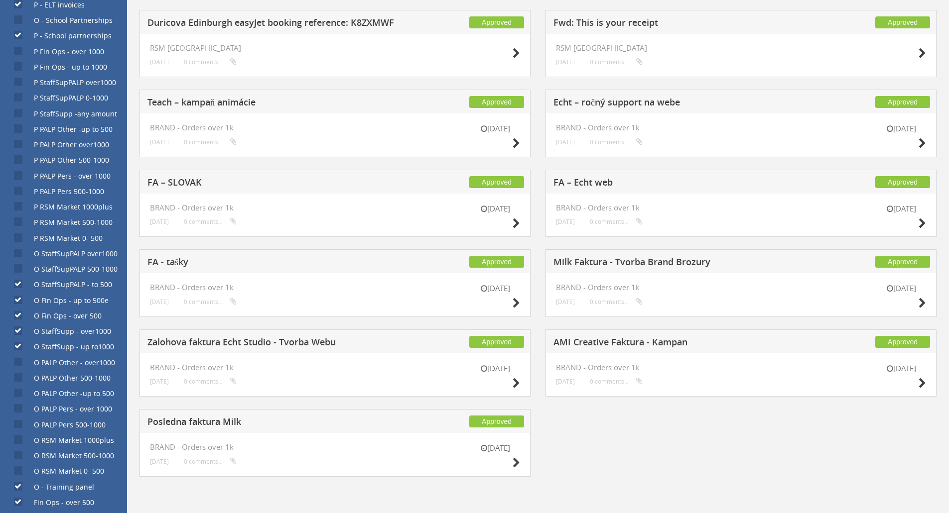
click at [14, 328] on div "O StaffSupp - over1000" at bounding box center [55, 328] width 111 height 15
click at [15, 330] on input "O StaffSupp - over1000" at bounding box center [17, 331] width 6 height 6
checkbox input "false"
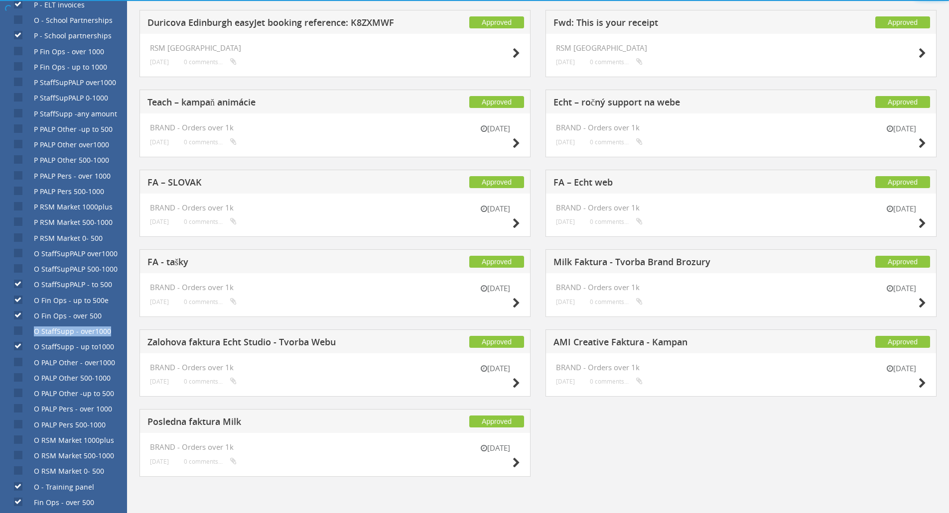
click at [17, 318] on input "O Fin Ops - over 500" at bounding box center [17, 316] width 6 height 6
checkbox input "false"
click at [19, 303] on input "O Fin Ops - up to 500e" at bounding box center [17, 300] width 6 height 6
checkbox input "false"
click at [18, 285] on input "O StaffSupPALP - to 500" at bounding box center [17, 284] width 6 height 6
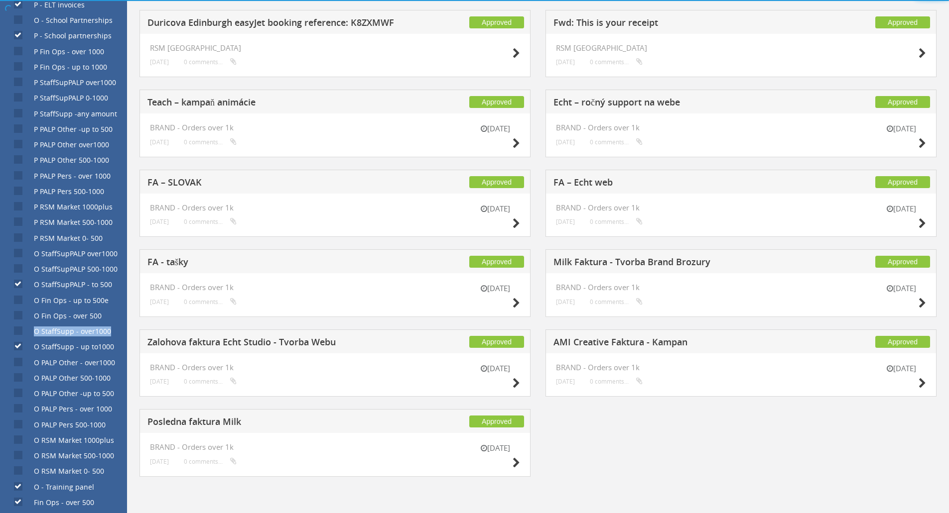
checkbox input "false"
click at [19, 344] on input "O StaffSupp - up to1000" at bounding box center [17, 347] width 6 height 6
checkbox input "false"
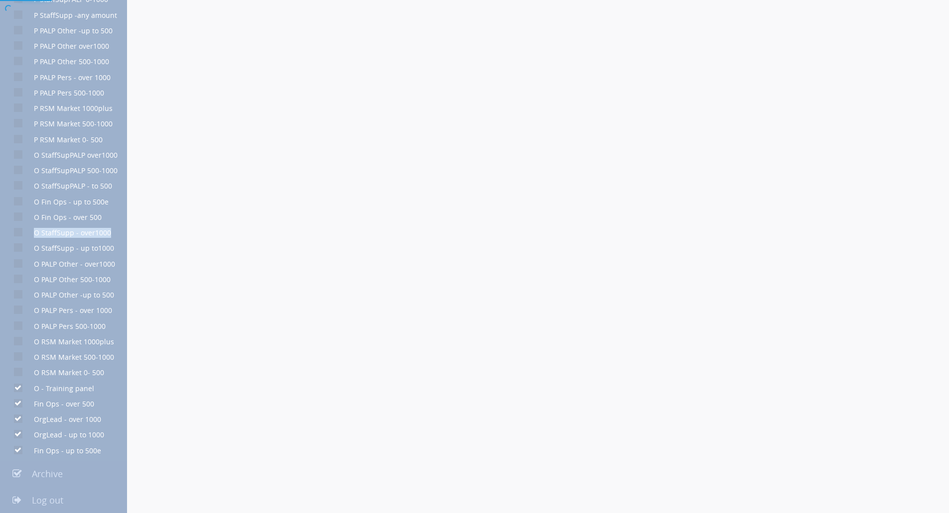
scroll to position [727, 0]
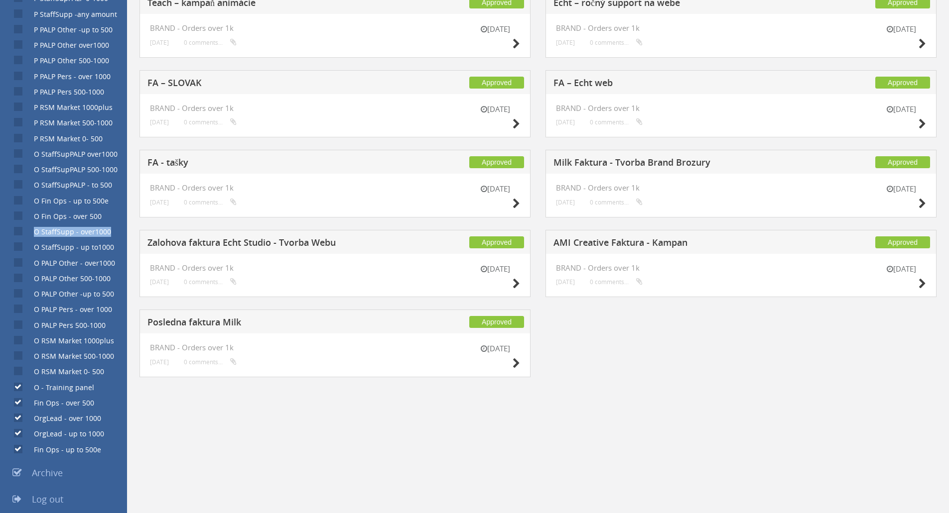
drag, startPoint x: 17, startPoint y: 386, endPoint x: 19, endPoint y: 400, distance: 14.6
click at [17, 386] on input "O - Training panel" at bounding box center [17, 387] width 6 height 6
checkbox input "false"
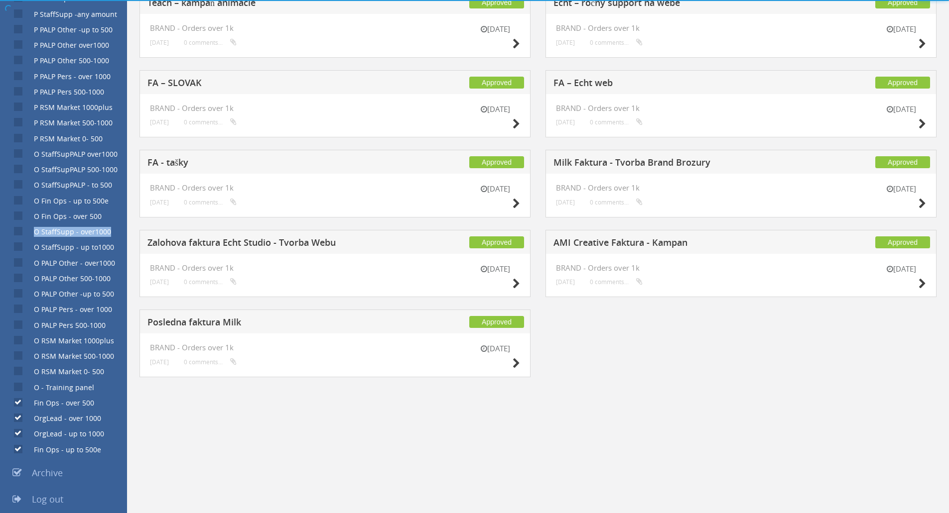
click at [19, 404] on input "Fin Ops - over 500" at bounding box center [17, 403] width 6 height 6
checkbox input "false"
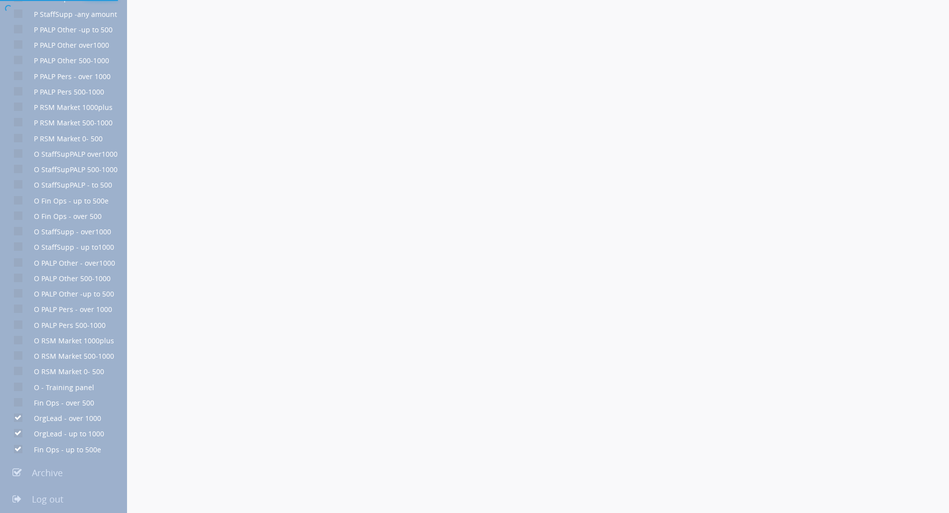
click at [19, 418] on div at bounding box center [474, 256] width 949 height 513
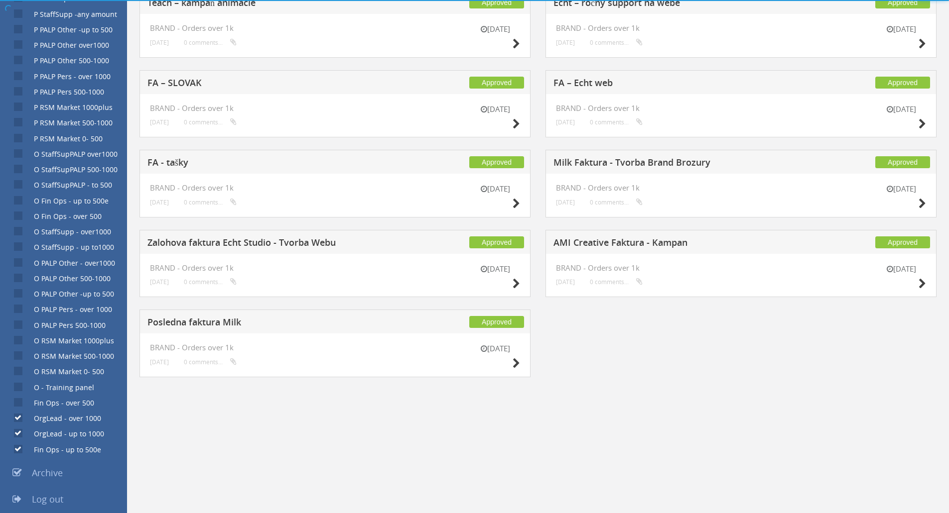
click at [19, 418] on input "OrgLead - over 1000" at bounding box center [17, 418] width 6 height 6
checkbox input "false"
click at [19, 434] on input "OrgLead - up to 1000" at bounding box center [17, 434] width 6 height 6
checkbox input "false"
click at [18, 451] on input "Fin Ops - up to 500e" at bounding box center [17, 449] width 6 height 6
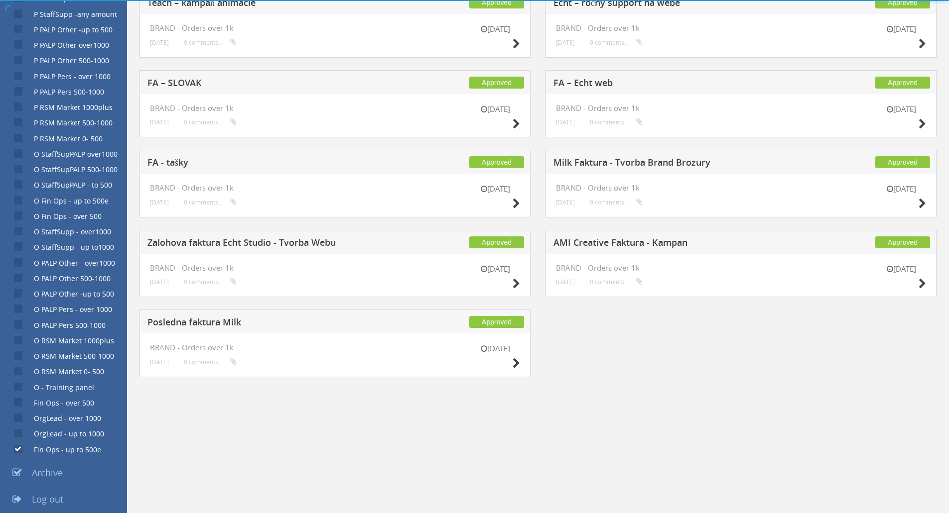
checkbox input "false"
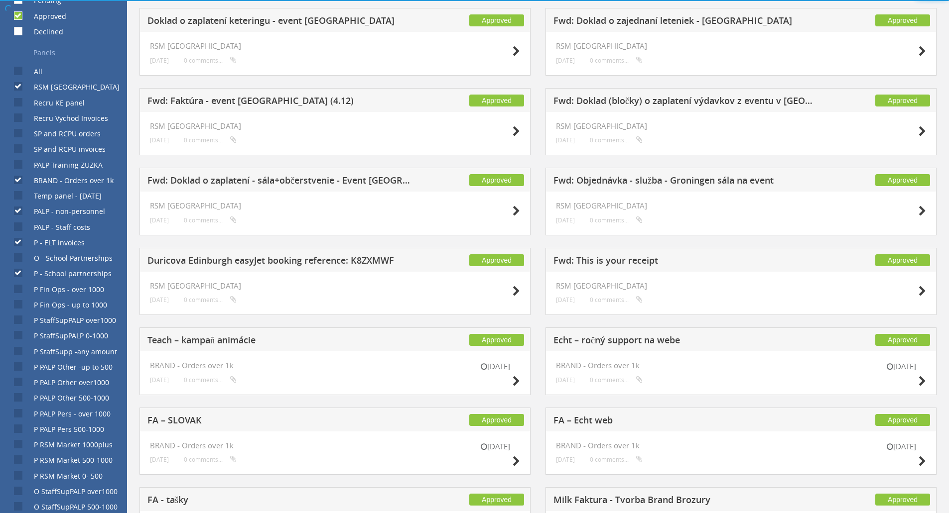
scroll to position [378, 0]
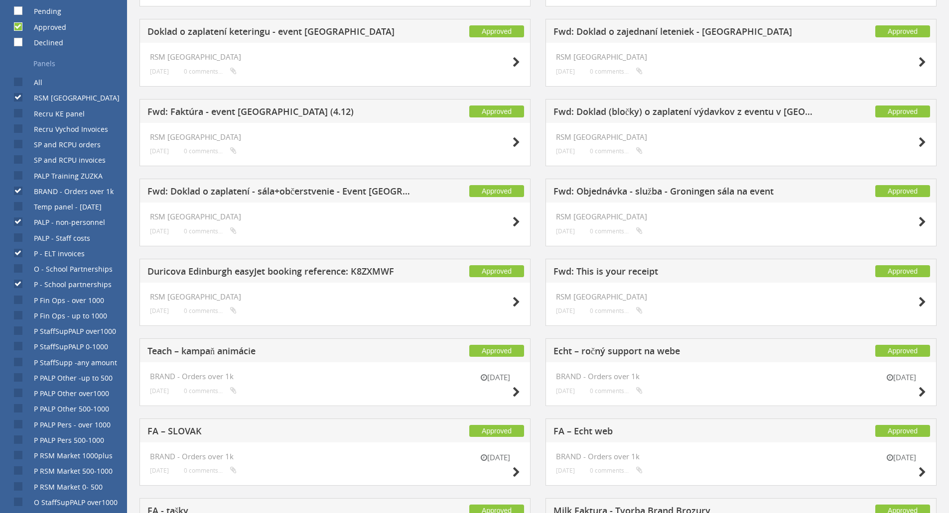
click at [24, 249] on label "P - ELT invoices" at bounding box center [54, 254] width 61 height 10
click at [14, 251] on input "P - ELT invoices" at bounding box center [17, 254] width 6 height 6
checkbox input "false"
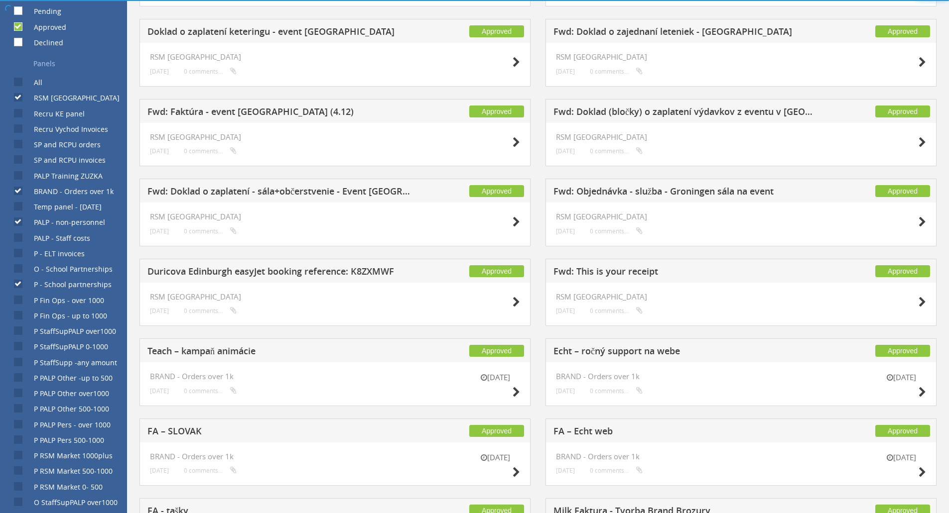
drag, startPoint x: 16, startPoint y: 223, endPoint x: 16, endPoint y: 230, distance: 7.0
click at [16, 224] on input "PALP - non-personnel" at bounding box center [17, 222] width 6 height 6
checkbox input "false"
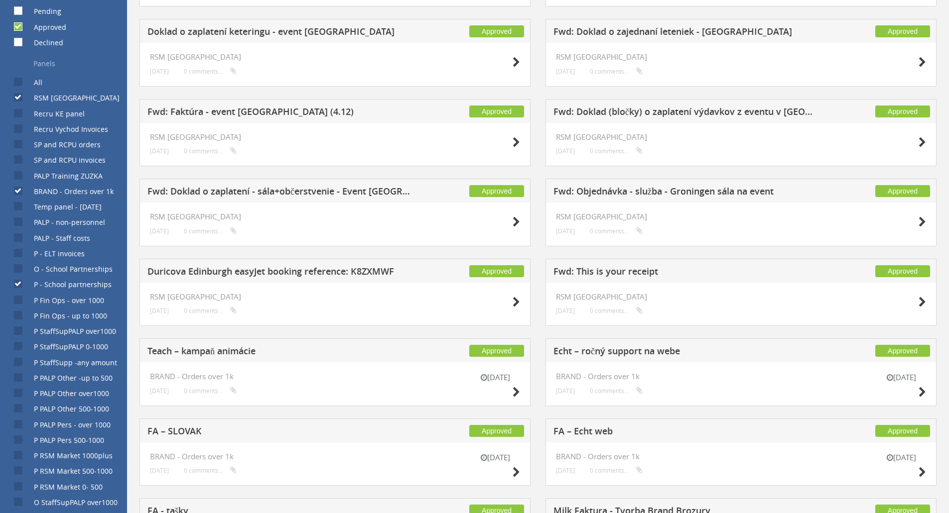
click at [24, 284] on label "P - School partnerships" at bounding box center [68, 285] width 88 height 10
click at [20, 284] on input "P - School partnerships" at bounding box center [17, 284] width 6 height 6
checkbox input "false"
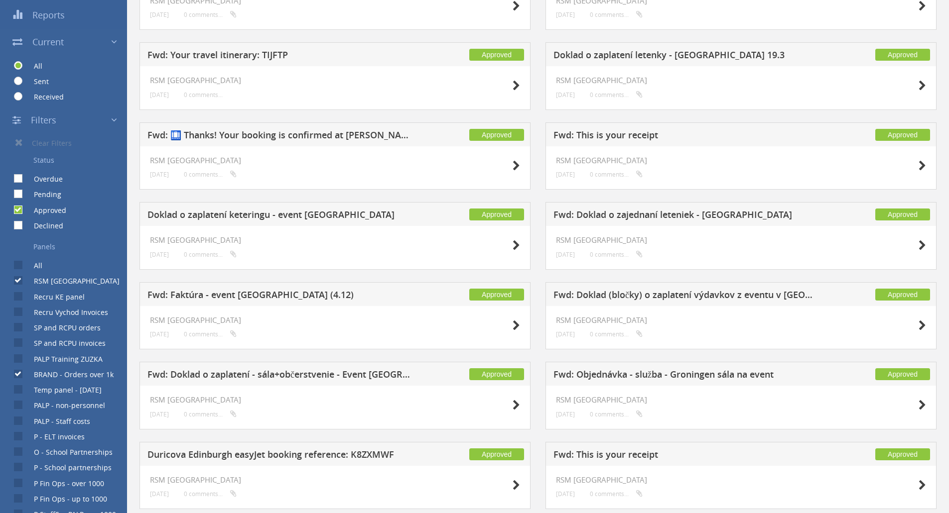
scroll to position [249, 0]
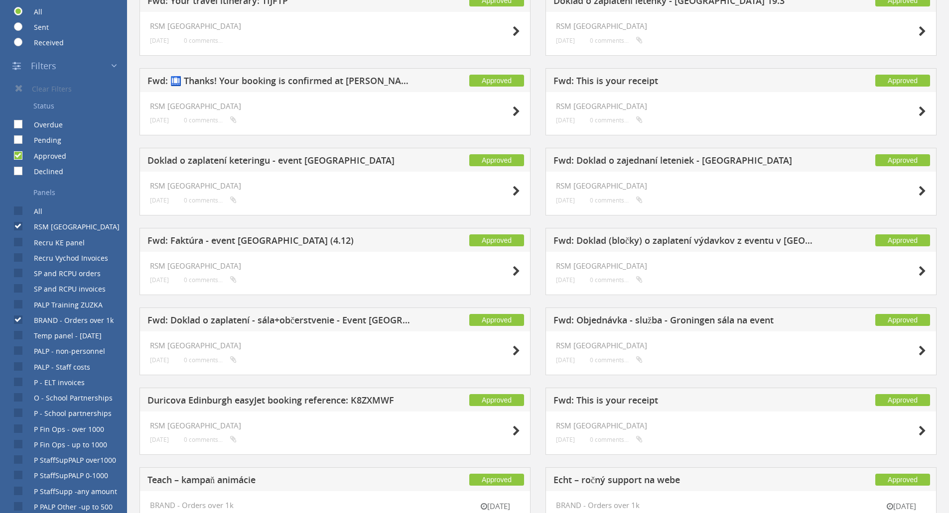
click at [19, 225] on input "RSM [GEOGRAPHIC_DATA]" at bounding box center [17, 227] width 6 height 6
checkbox input "false"
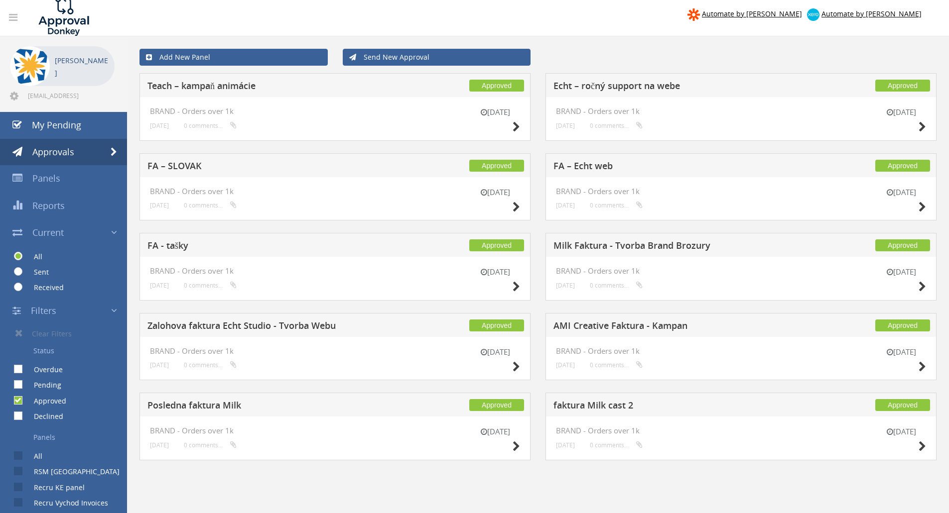
scroll to position [0, 0]
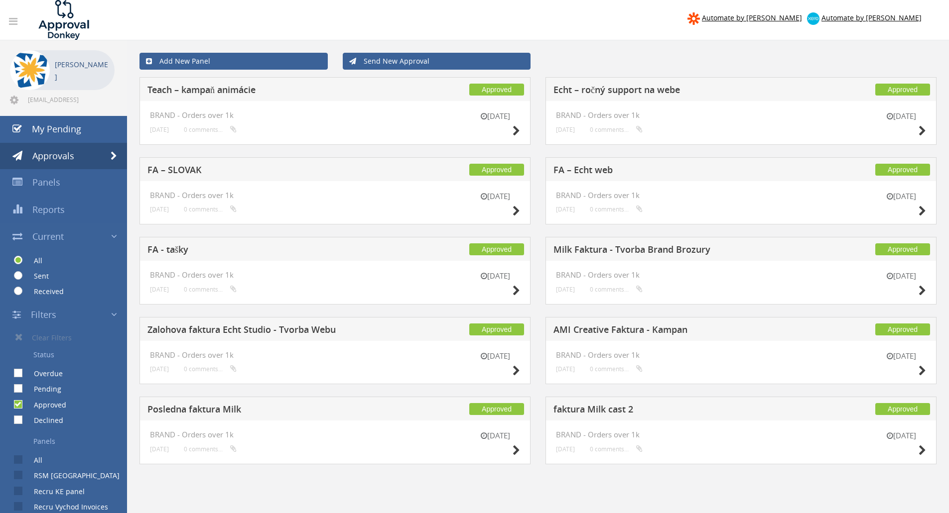
click at [588, 169] on h5 "FA – Echt web" at bounding box center [684, 171] width 262 height 12
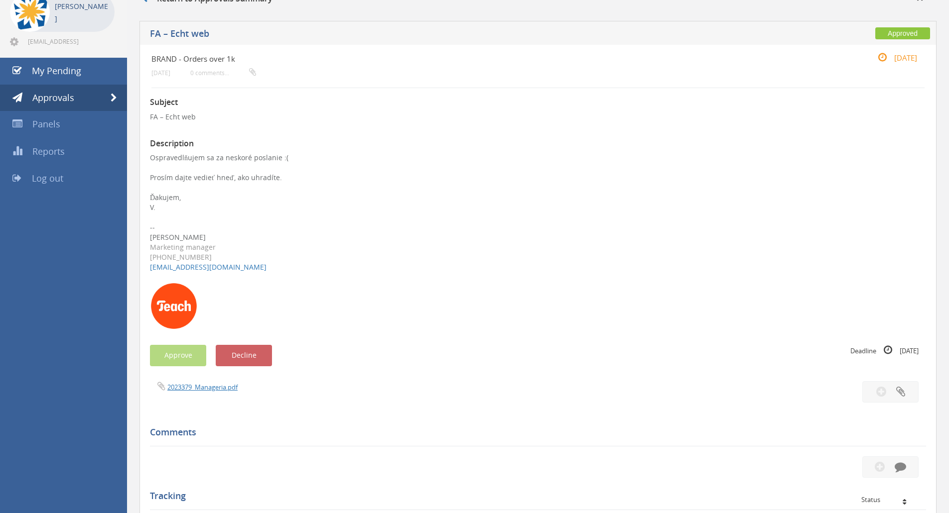
scroll to position [50, 0]
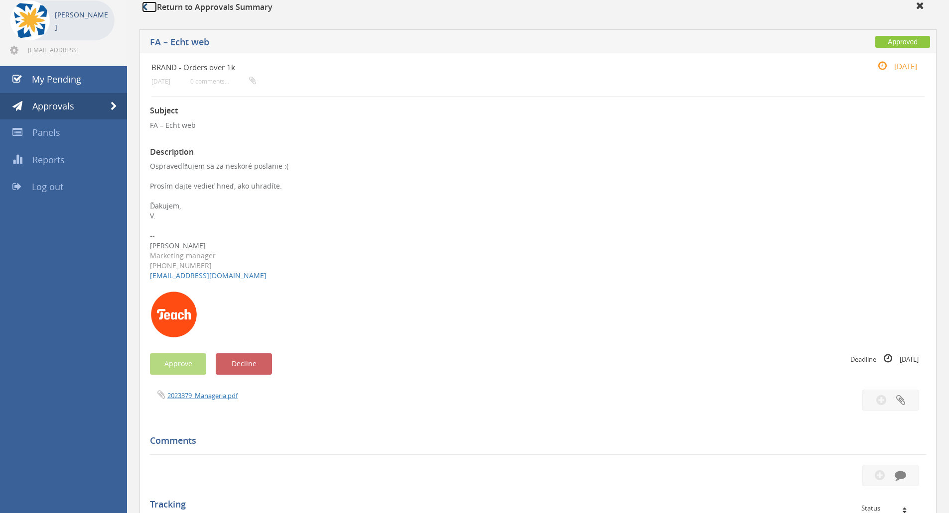
click at [143, 7] on icon at bounding box center [144, 7] width 5 height 8
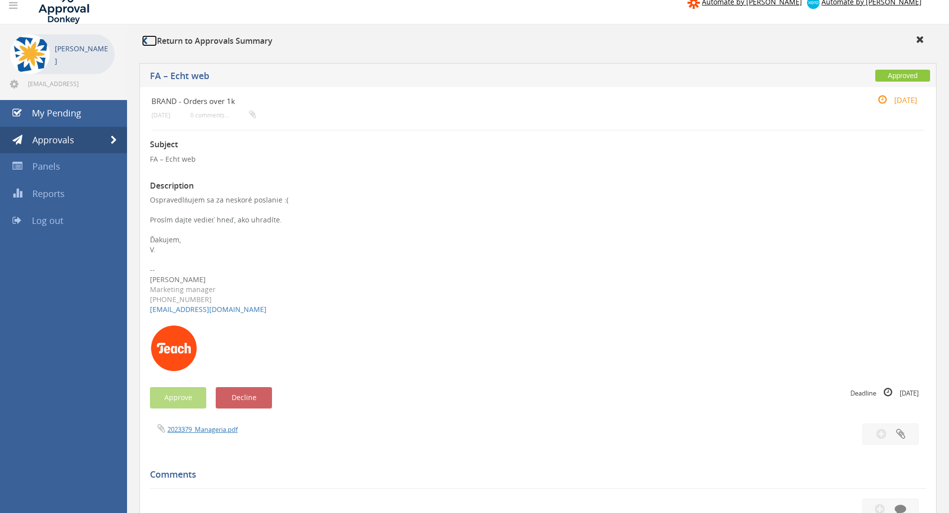
scroll to position [0, 0]
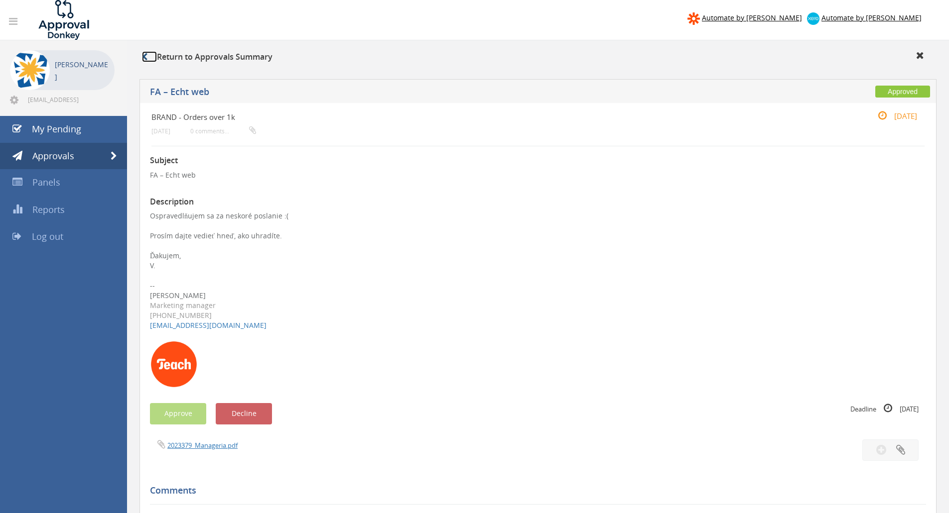
click at [146, 53] on icon at bounding box center [144, 57] width 5 height 8
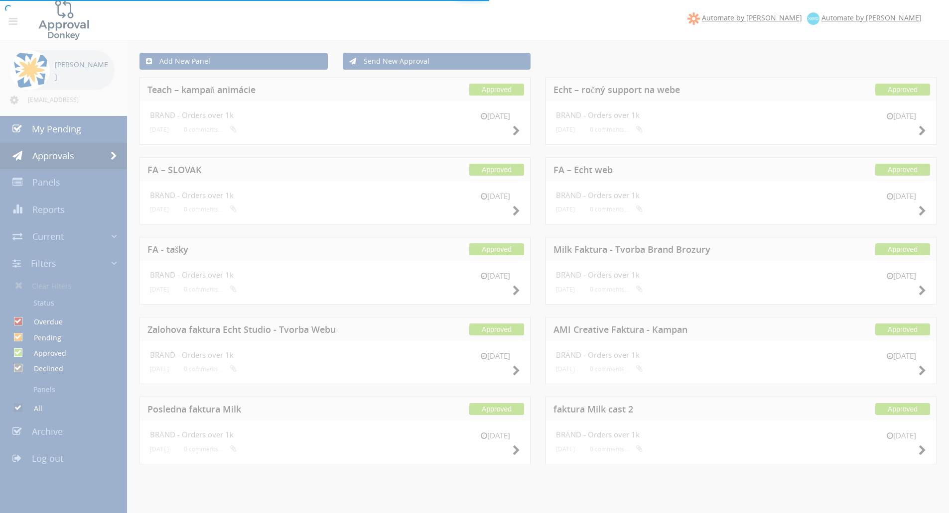
checkbox input "false"
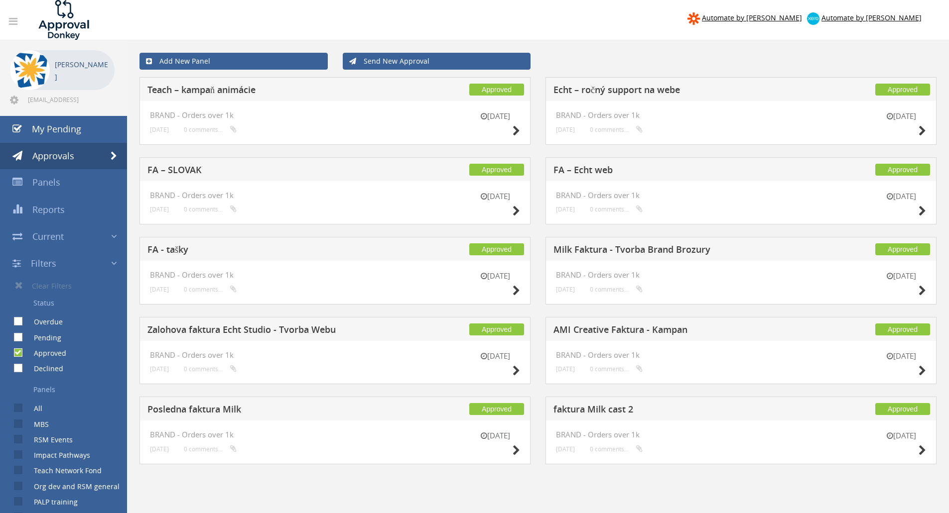
click at [619, 88] on h5 "Echt – ročný support na webe" at bounding box center [684, 91] width 262 height 12
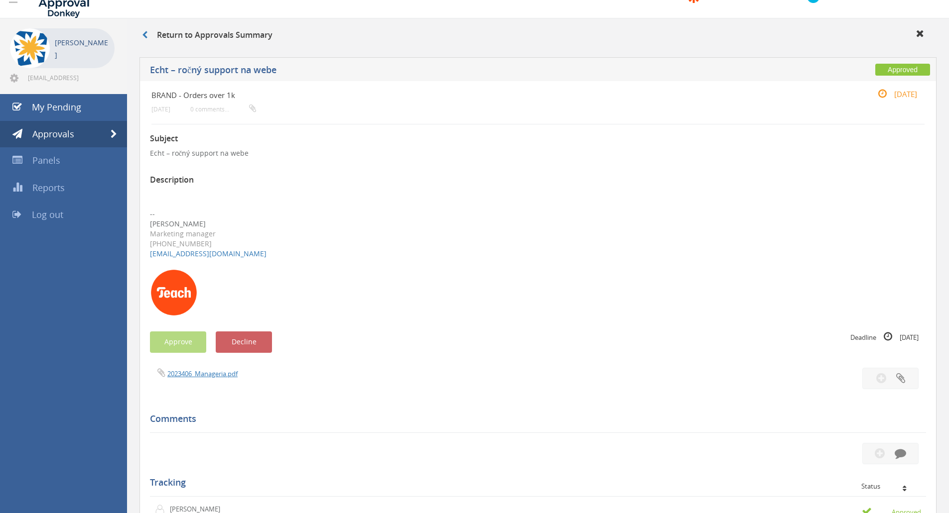
scroll to position [19, 0]
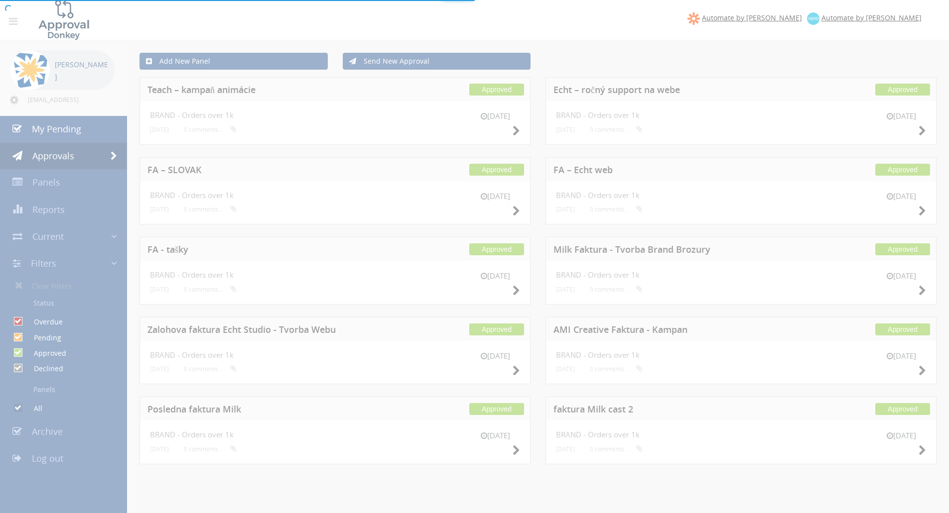
checkbox input "false"
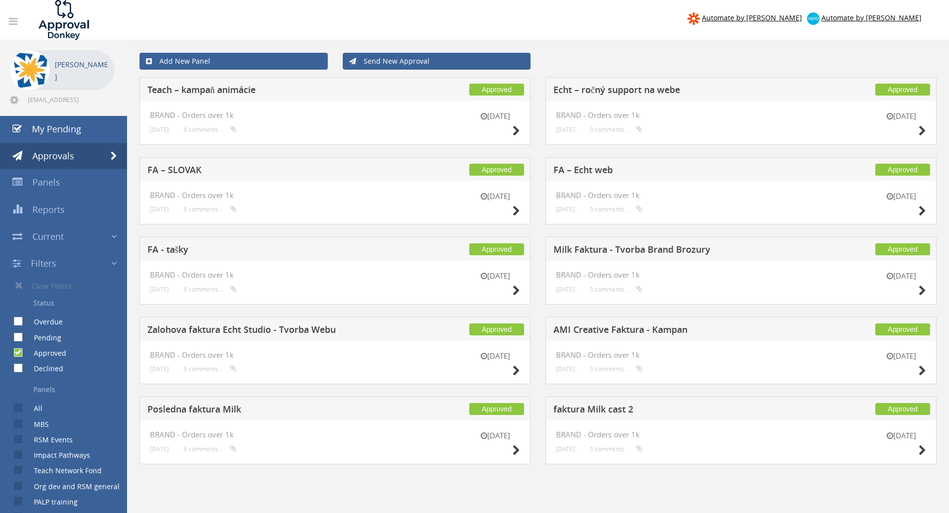
click at [244, 89] on h5 "Teach – kampaň animácie" at bounding box center [278, 91] width 262 height 12
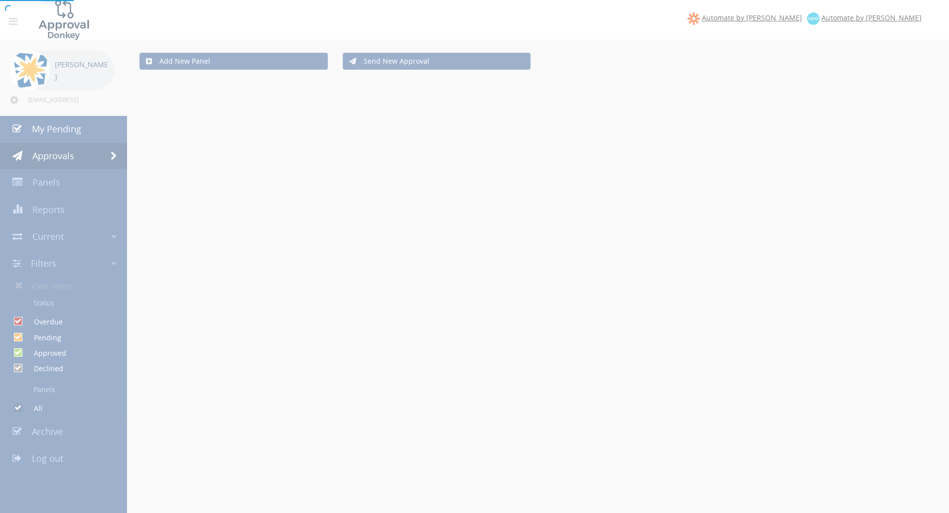
checkbox input "false"
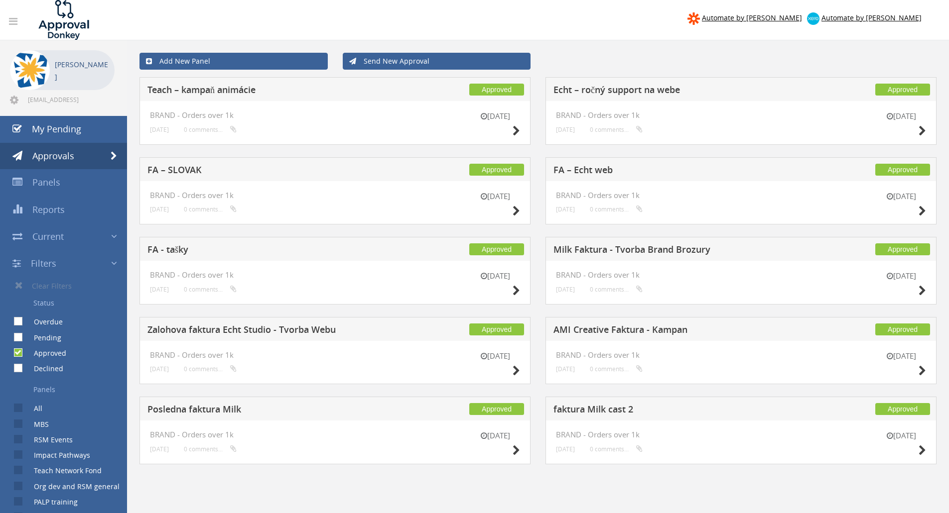
click at [67, 264] on link "Filters" at bounding box center [63, 264] width 127 height 27
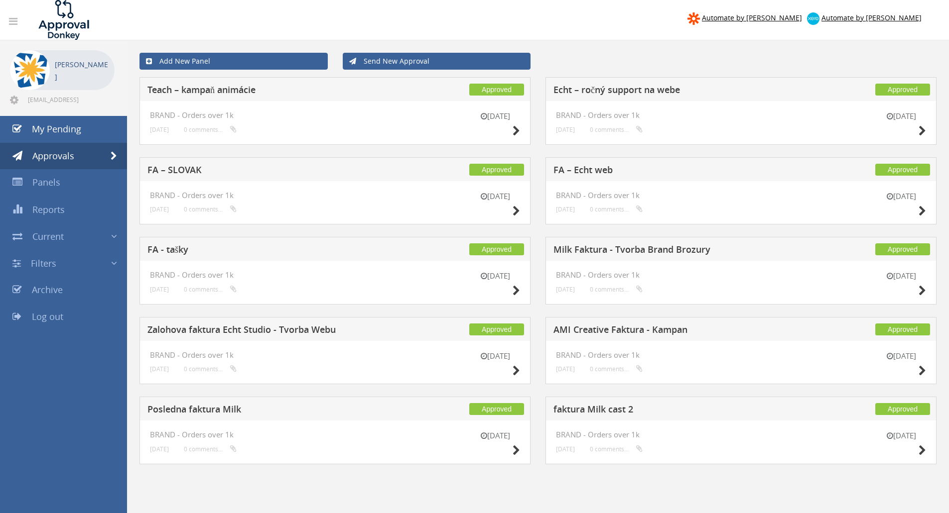
click at [67, 264] on link "Filters" at bounding box center [63, 264] width 127 height 27
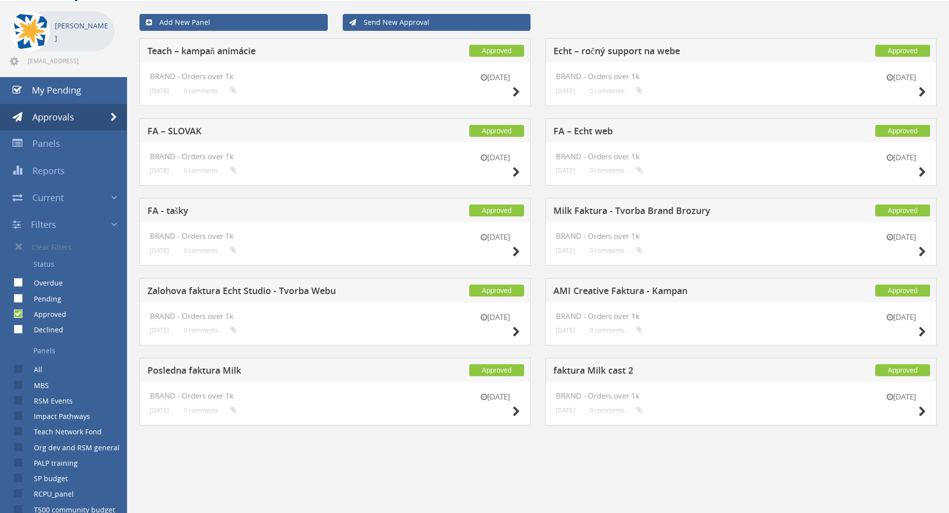
scroll to position [239, 0]
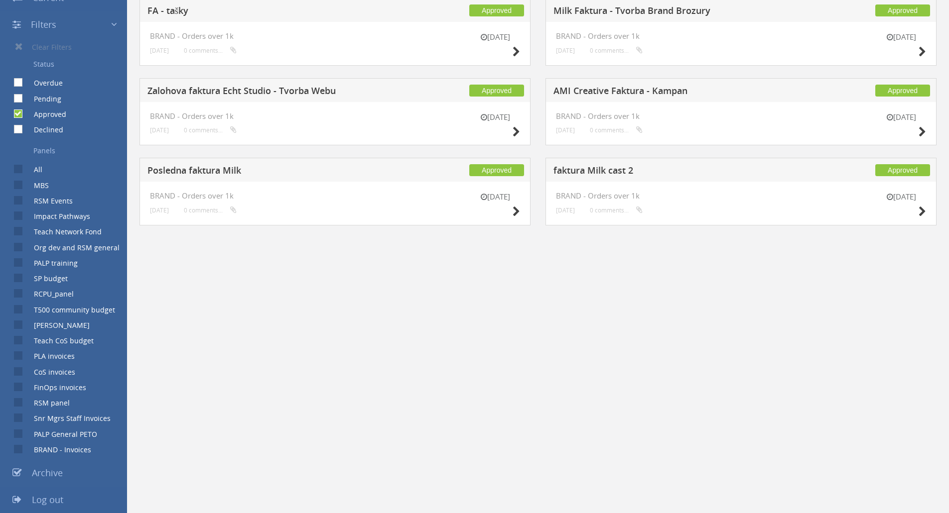
click at [58, 474] on span "Archive" at bounding box center [47, 473] width 31 height 12
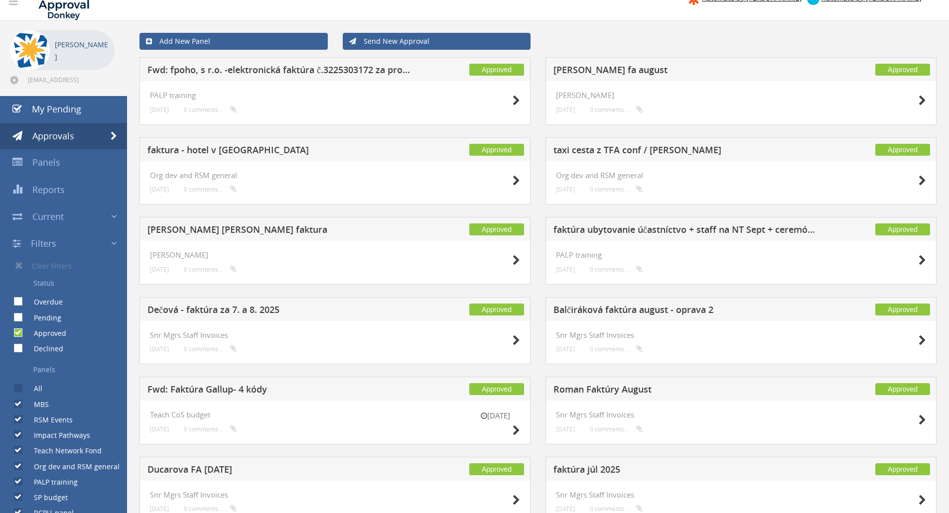
scroll to position [0, 0]
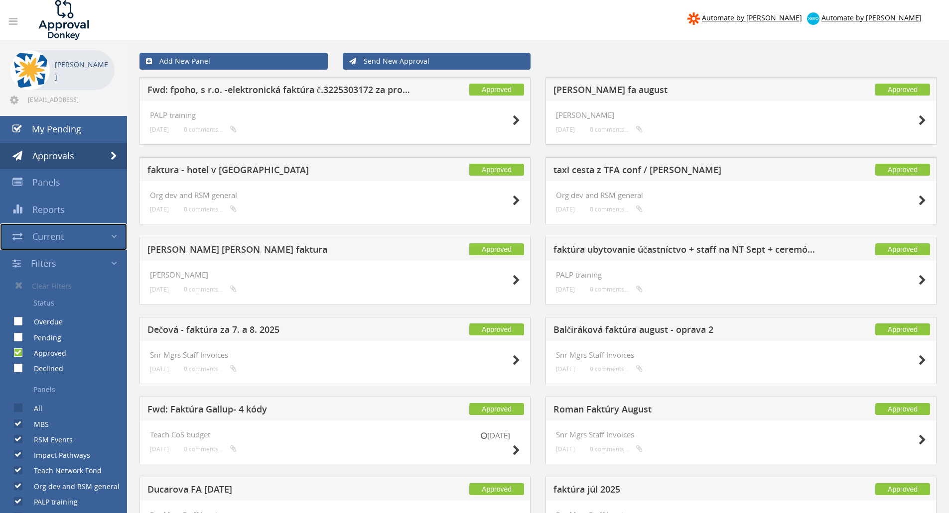
click at [109, 232] on link "Current" at bounding box center [63, 237] width 127 height 27
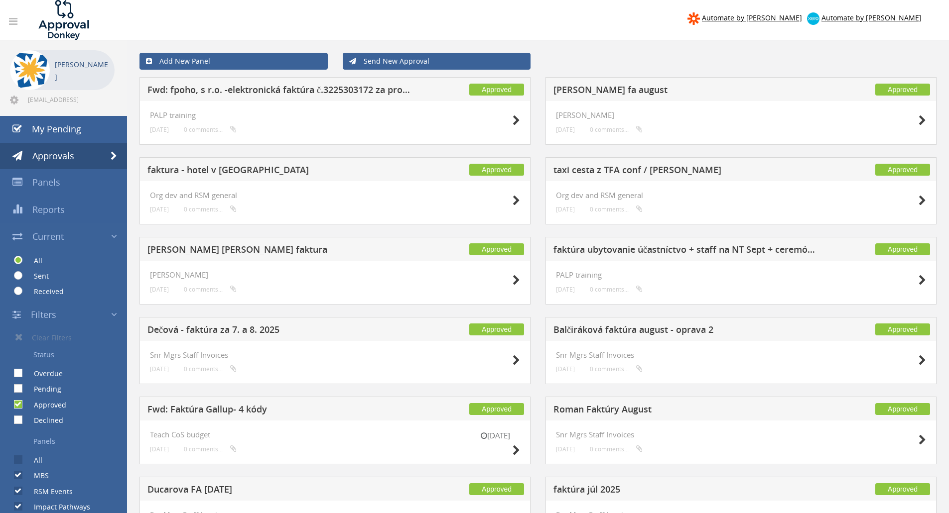
click at [43, 287] on label "Received" at bounding box center [44, 292] width 40 height 10
click at [20, 288] on input "Received" at bounding box center [17, 291] width 6 height 6
radio input "true"
click at [44, 279] on label "Sent" at bounding box center [36, 276] width 25 height 10
click at [20, 279] on input "Sent" at bounding box center [17, 276] width 6 height 6
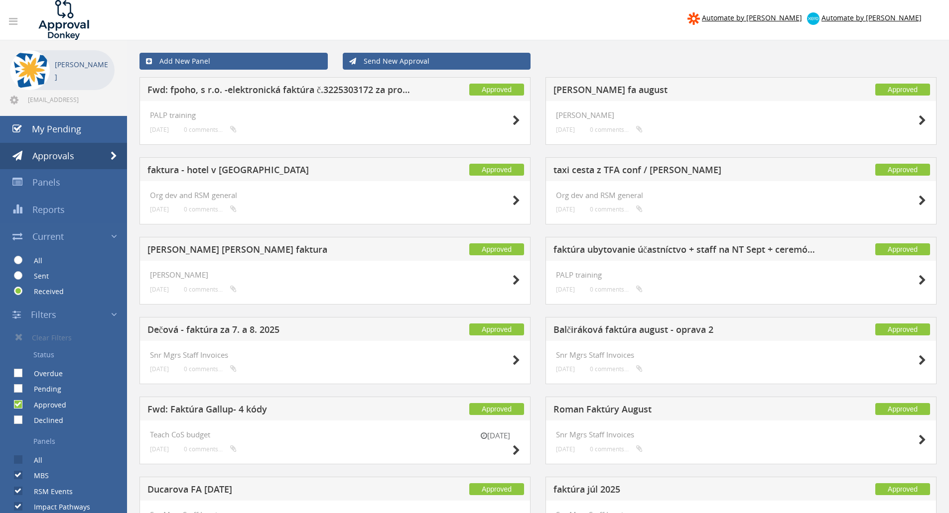
radio input "true"
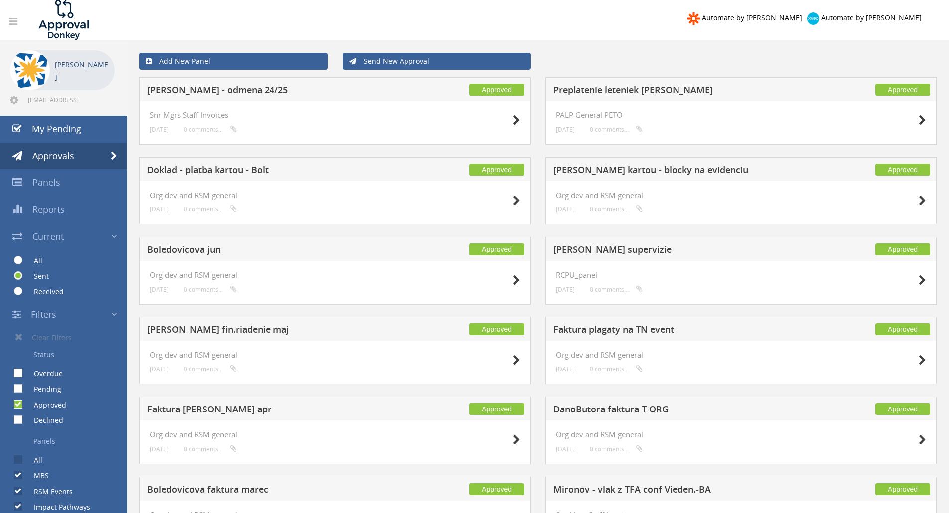
click at [55, 291] on label "Received" at bounding box center [44, 292] width 40 height 10
click at [20, 291] on input "Received" at bounding box center [17, 291] width 6 height 6
radio input "true"
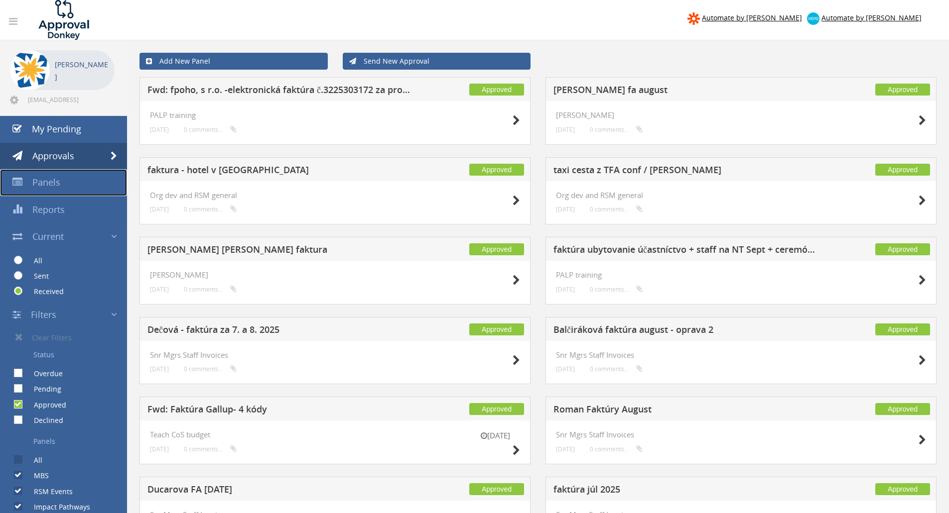
click at [68, 178] on link "Panels" at bounding box center [63, 182] width 127 height 27
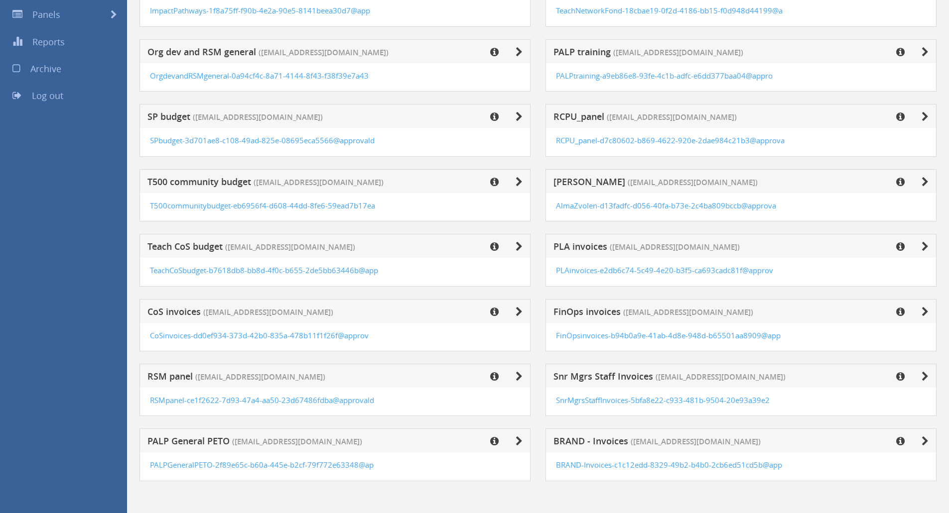
scroll to position [168, 0]
click at [924, 442] on icon at bounding box center [924, 441] width 7 height 10
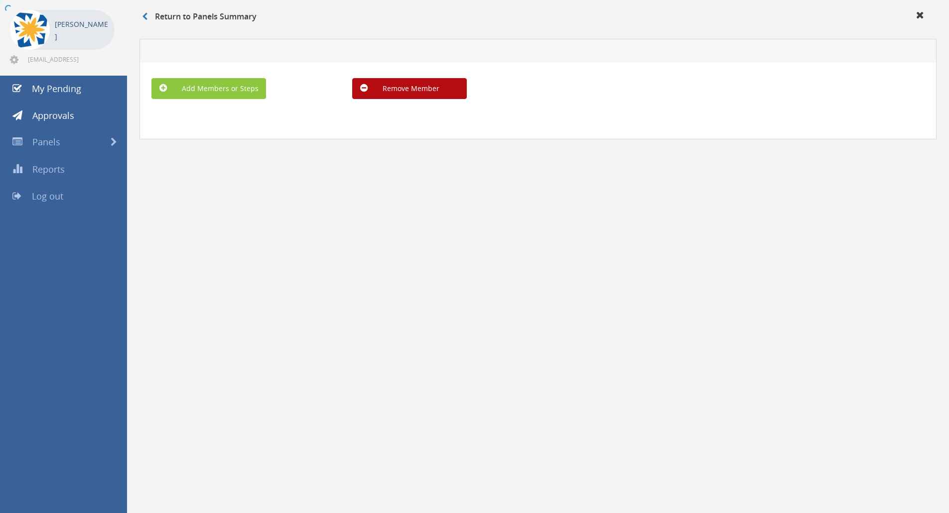
scroll to position [40, 0]
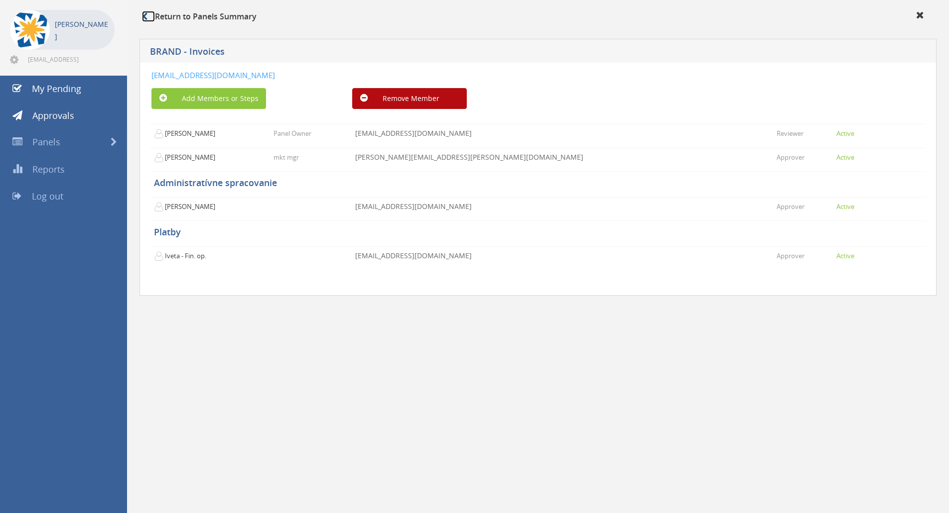
click at [143, 17] on icon at bounding box center [144, 16] width 5 height 8
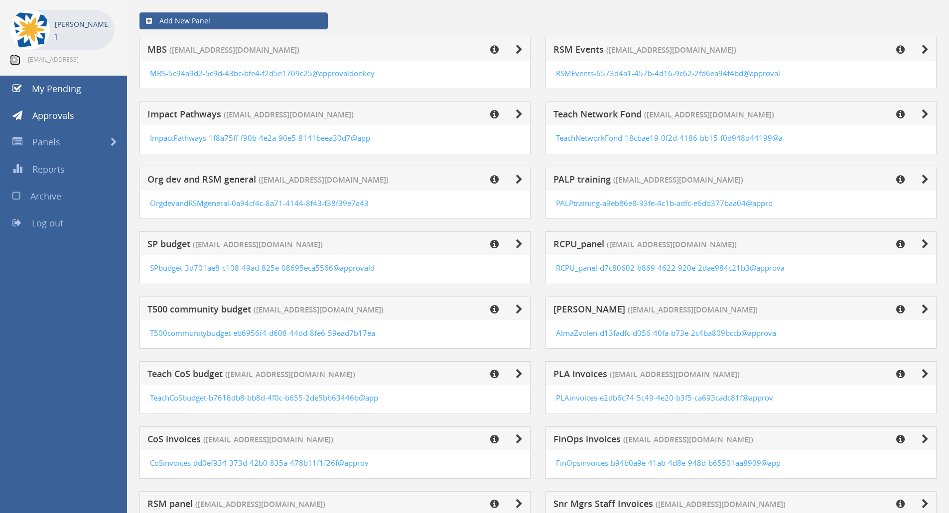
click at [16, 60] on icon at bounding box center [14, 60] width 8 height 10
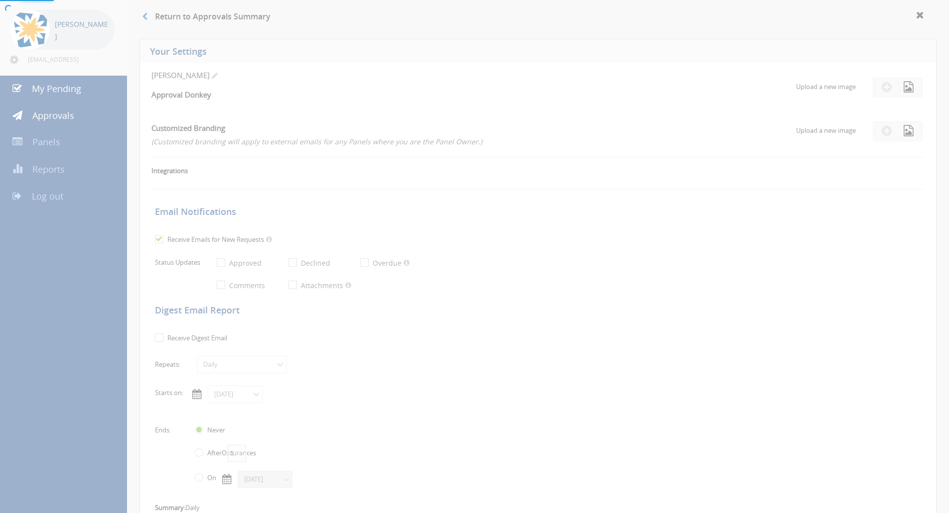
select select "number:1"
checkbox input "true"
type input "[DATE]"
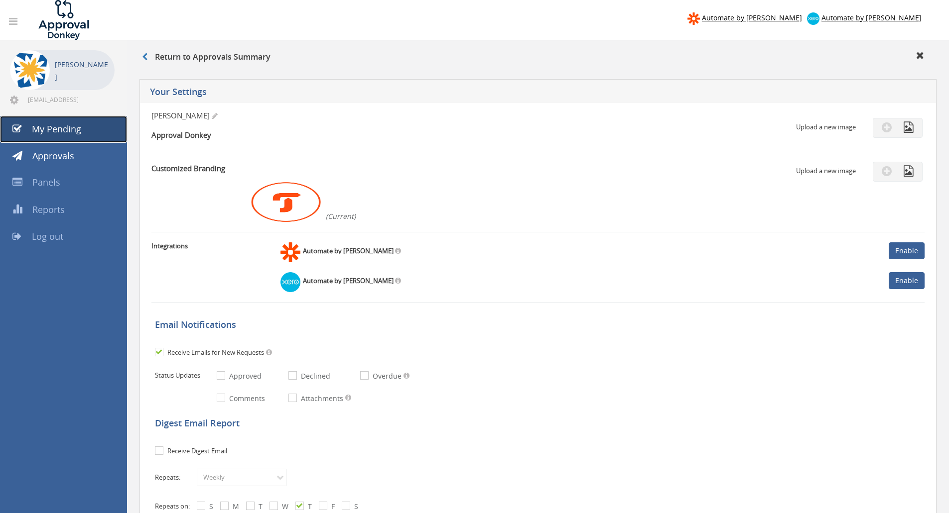
click at [39, 117] on link "My Pending" at bounding box center [63, 129] width 127 height 27
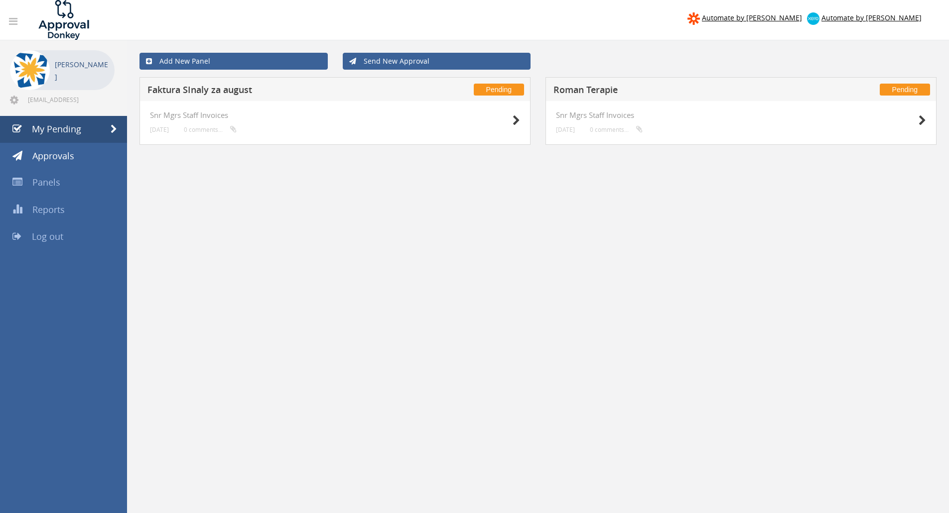
click at [32, 97] on span "[EMAIL_ADDRESS][DOMAIN_NAME]" at bounding box center [70, 100] width 85 height 8
click at [13, 98] on icon at bounding box center [14, 100] width 8 height 10
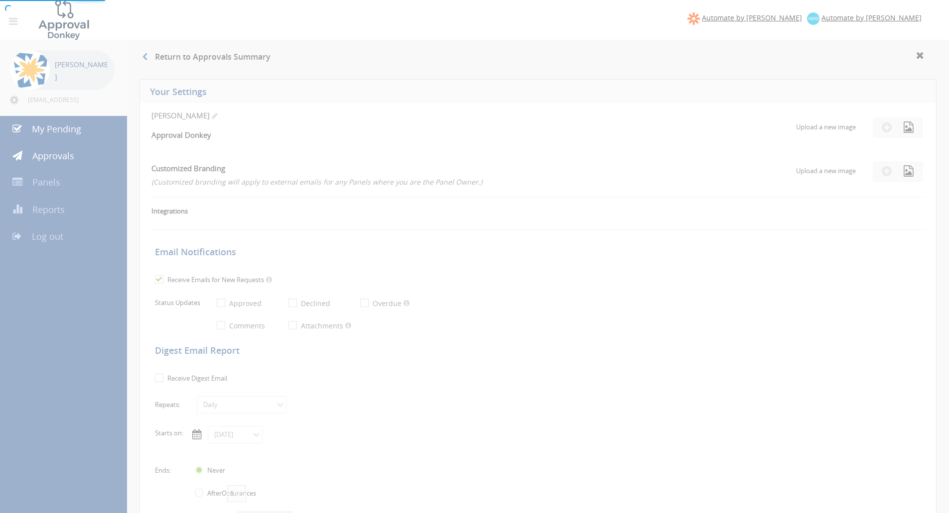
select select "number:1"
checkbox input "true"
type input "[DATE]"
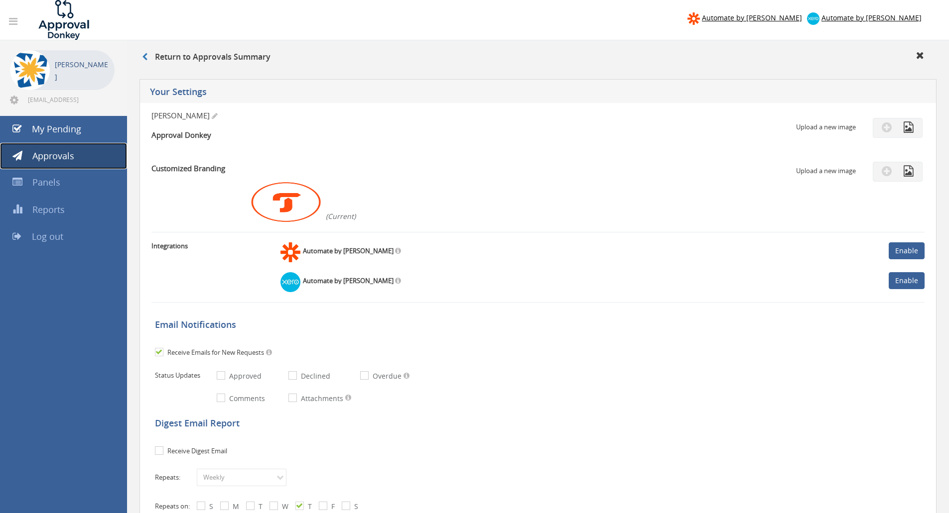
click at [75, 157] on link "Approvals" at bounding box center [63, 156] width 127 height 27
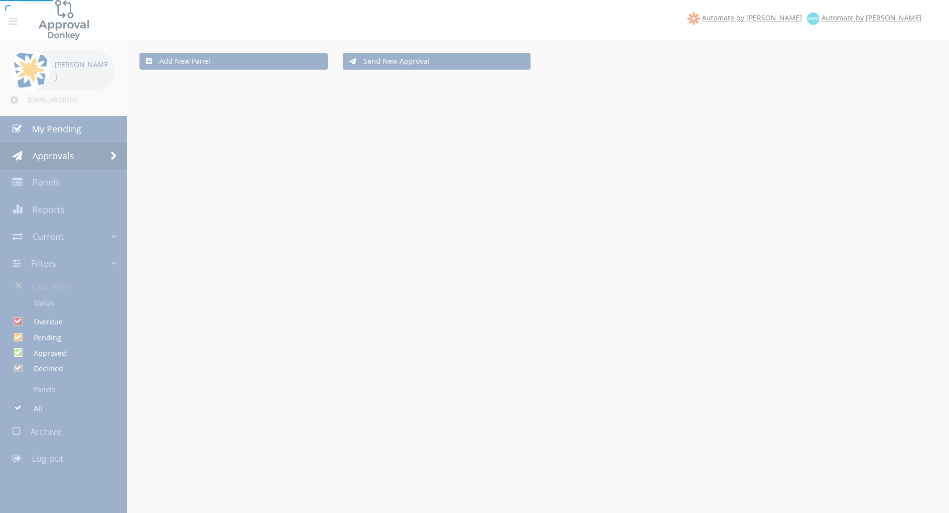
checkbox input "false"
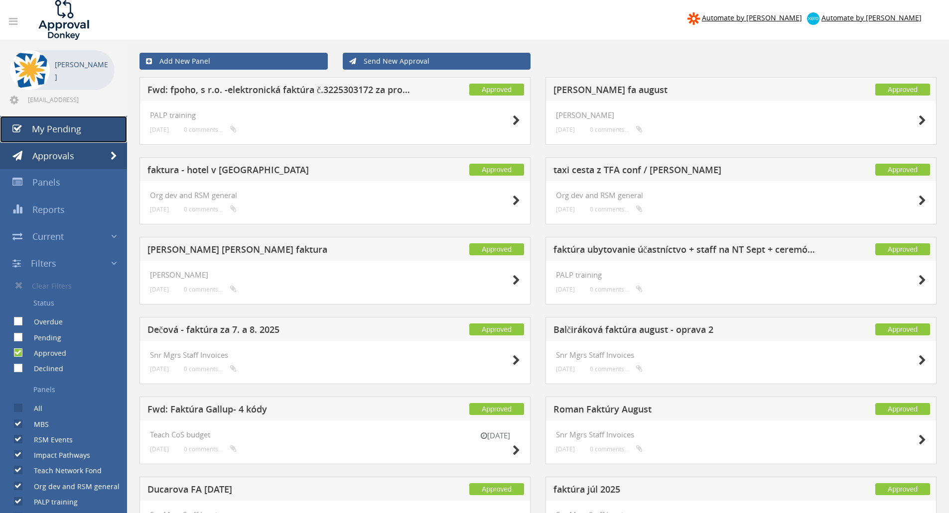
click at [78, 134] on span "My Pending" at bounding box center [56, 129] width 49 height 12
